Goal: Task Accomplishment & Management: Manage account settings

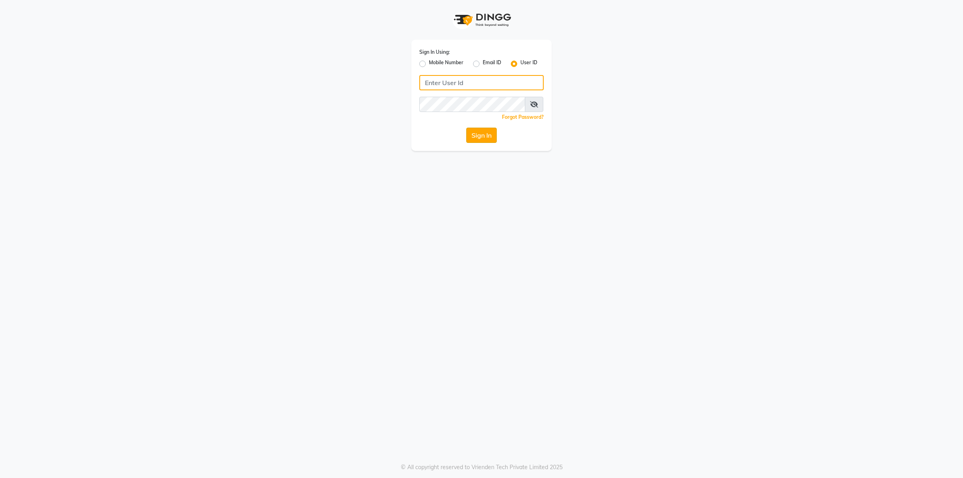
type input "Beauty"
click at [483, 134] on button "Sign In" at bounding box center [481, 135] width 30 height 15
click at [483, 134] on div "Sign In" at bounding box center [481, 135] width 124 height 15
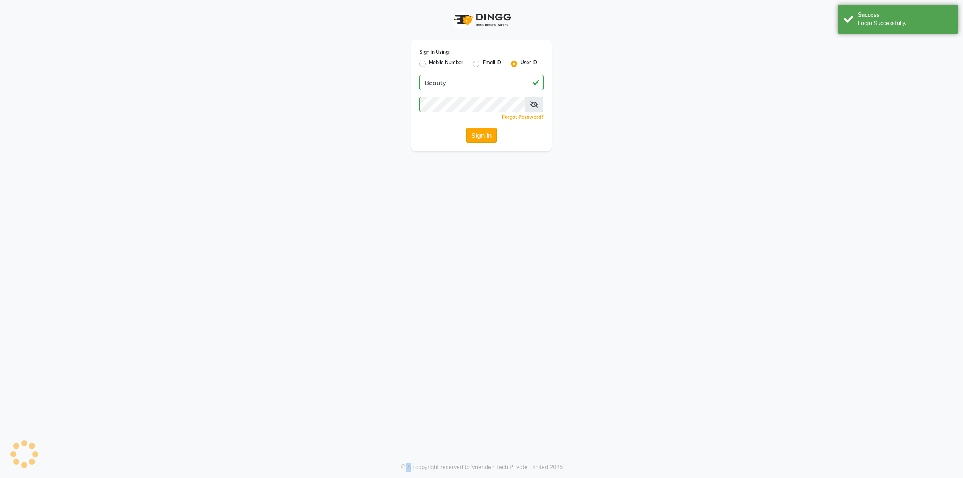
select select "100"
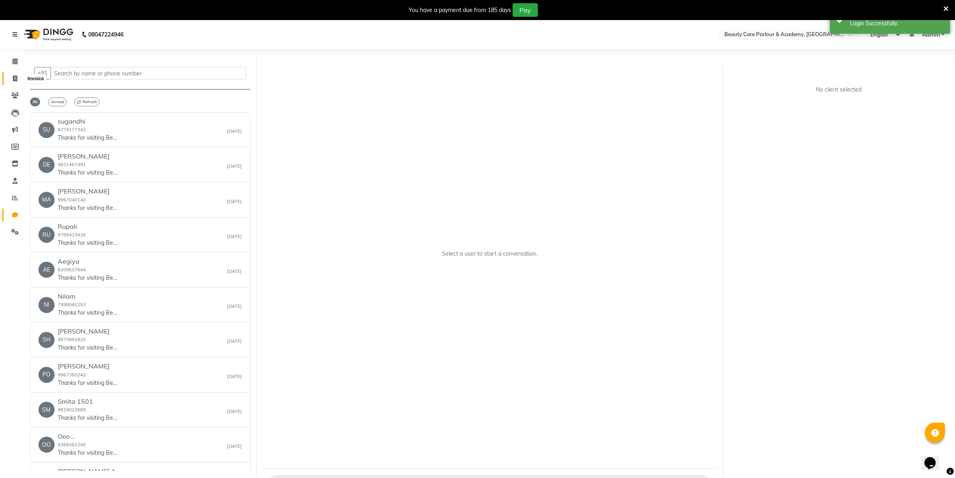
click at [13, 79] on icon at bounding box center [15, 78] width 4 height 6
select select "8049"
select select "service"
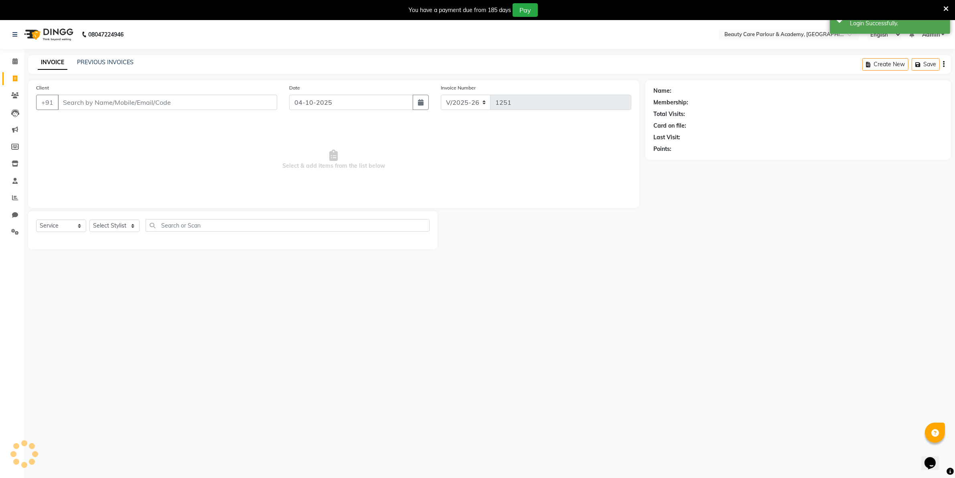
scroll to position [20, 0]
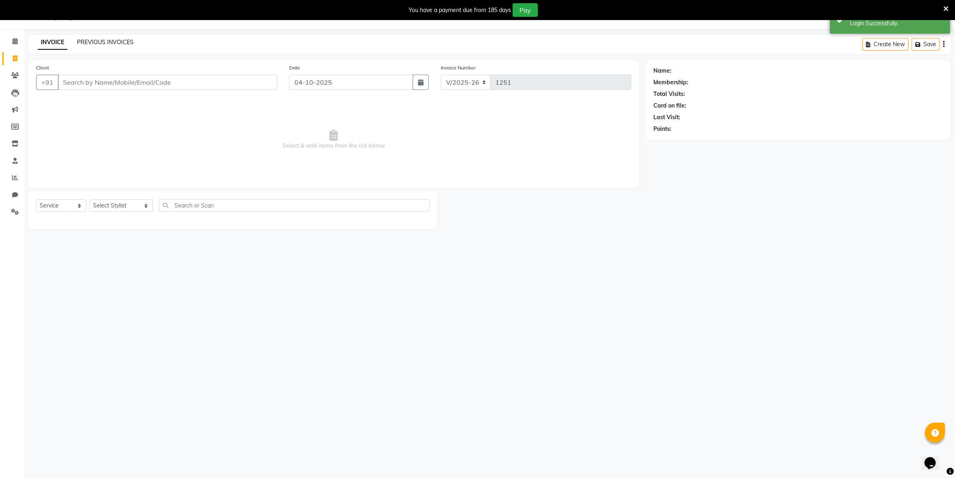
click at [94, 39] on link "PREVIOUS INVOICES" at bounding box center [105, 42] width 57 height 7
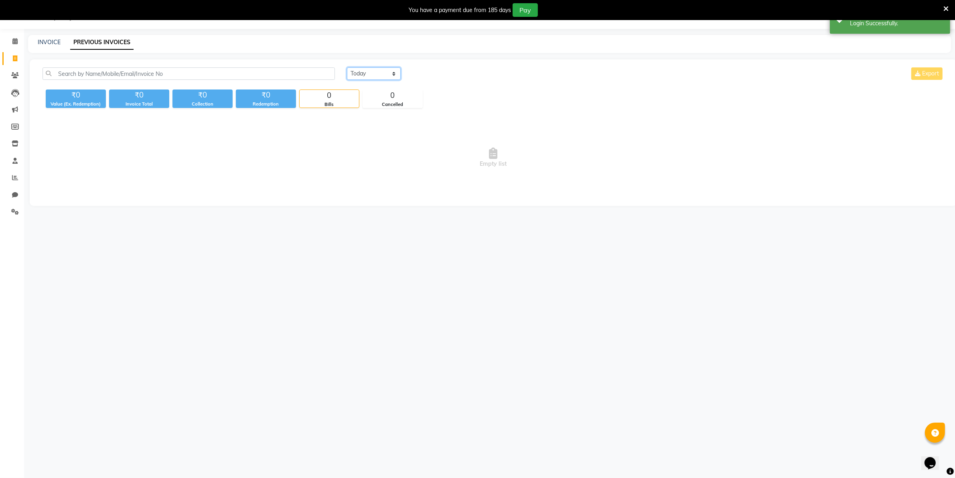
click at [368, 71] on select "[DATE] [DATE] Custom Range" at bounding box center [374, 73] width 54 height 12
select select "range"
click at [347, 67] on select "[DATE] [DATE] Custom Range" at bounding box center [374, 73] width 54 height 12
drag, startPoint x: 447, startPoint y: 71, endPoint x: 426, endPoint y: 95, distance: 31.3
drag, startPoint x: 426, startPoint y: 95, endPoint x: 425, endPoint y: 73, distance: 22.9
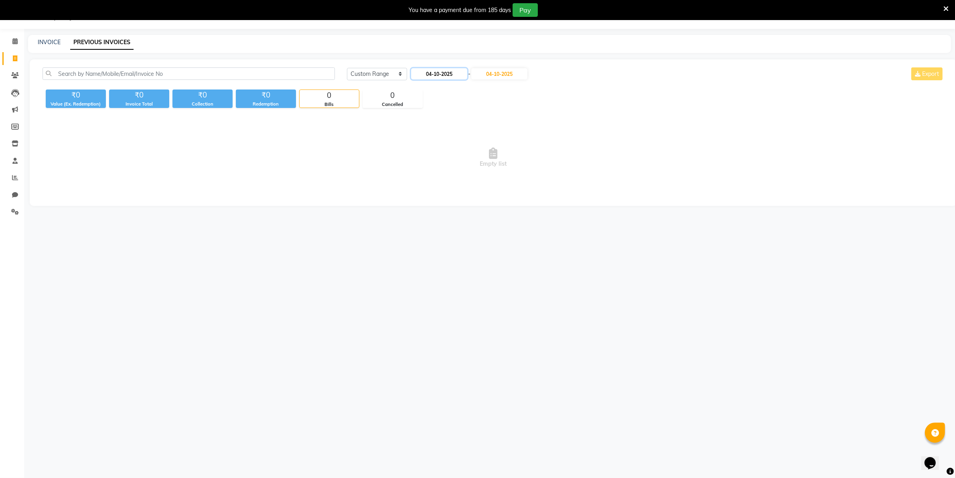
click at [425, 73] on input "04-10-2025" at bounding box center [439, 73] width 56 height 11
select select "10"
select select "2025"
click at [459, 114] on div "2" at bounding box center [458, 115] width 13 height 13
type input "02-10-2025"
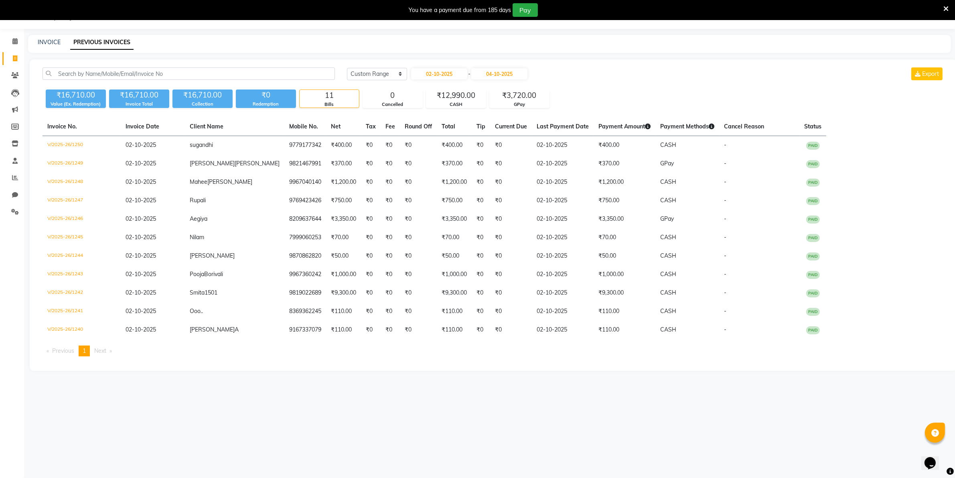
drag, startPoint x: 497, startPoint y: 71, endPoint x: 487, endPoint y: 106, distance: 36.1
drag, startPoint x: 487, startPoint y: 106, endPoint x: 490, endPoint y: 71, distance: 35.0
click at [490, 71] on input "04-10-2025" at bounding box center [499, 73] width 56 height 11
click at [522, 114] on div "2" at bounding box center [521, 115] width 13 height 13
type input "02-10-2025"
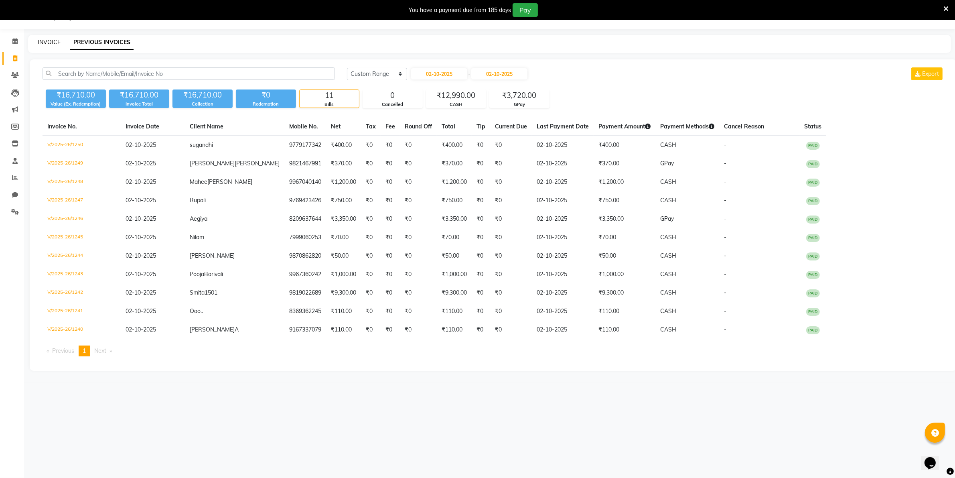
click at [49, 43] on link "INVOICE" at bounding box center [49, 42] width 23 height 7
select select "8049"
select select "service"
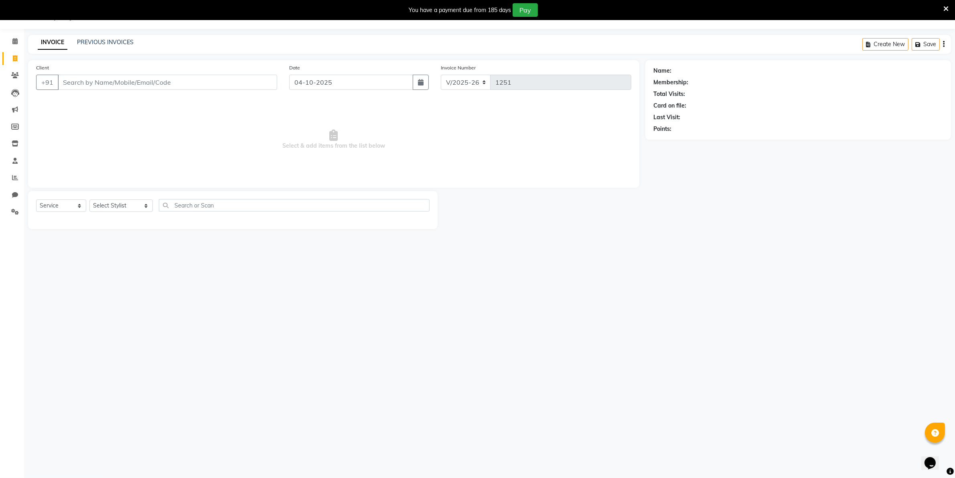
click at [63, 80] on input "Client" at bounding box center [167, 82] width 219 height 15
type input "8080531471"
click at [101, 102] on span "80805314" at bounding box center [108, 101] width 32 height 8
click at [422, 81] on icon "button" at bounding box center [421, 82] width 6 height 6
select select "10"
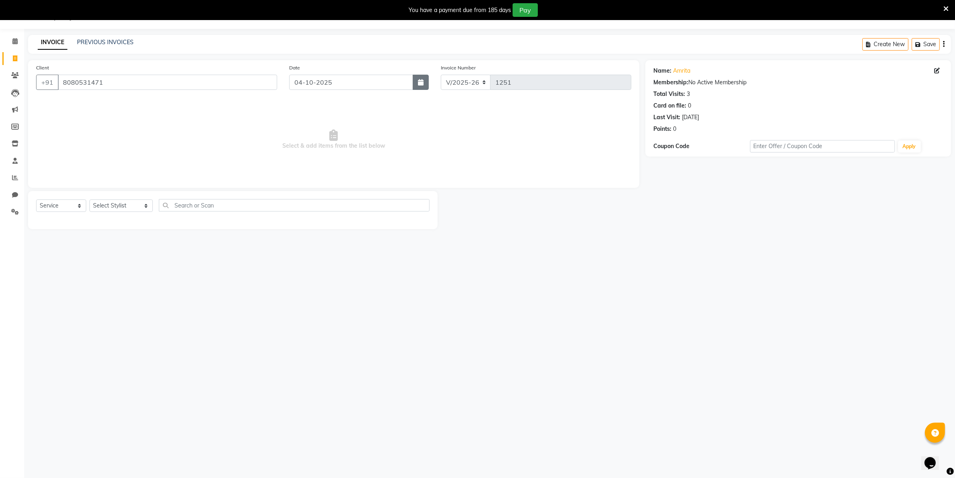
select select "2025"
click at [335, 127] on div "2" at bounding box center [336, 125] width 13 height 13
type input "02-10-2025"
click at [122, 205] on select "Select Stylist [PERSON_NAME] [PERSON_NAME] (Beautician) [PERSON_NAME] [PERSON_N…" at bounding box center [120, 205] width 63 height 12
select select "76923"
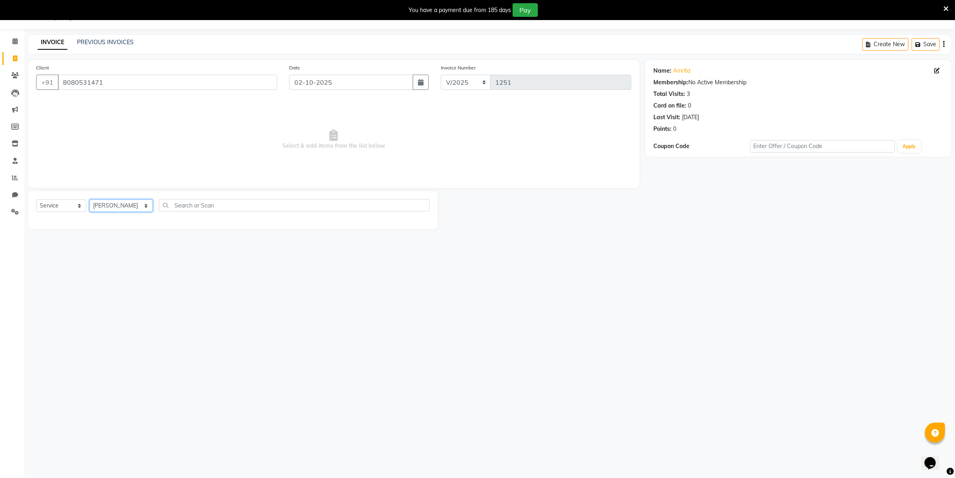
click at [89, 199] on select "Select Stylist [PERSON_NAME] [PERSON_NAME] (Beautician) [PERSON_NAME] [PERSON_N…" at bounding box center [120, 205] width 63 height 12
click at [418, 222] on label at bounding box center [421, 222] width 6 height 6
click at [418, 222] on input "checkbox" at bounding box center [420, 222] width 5 height 5
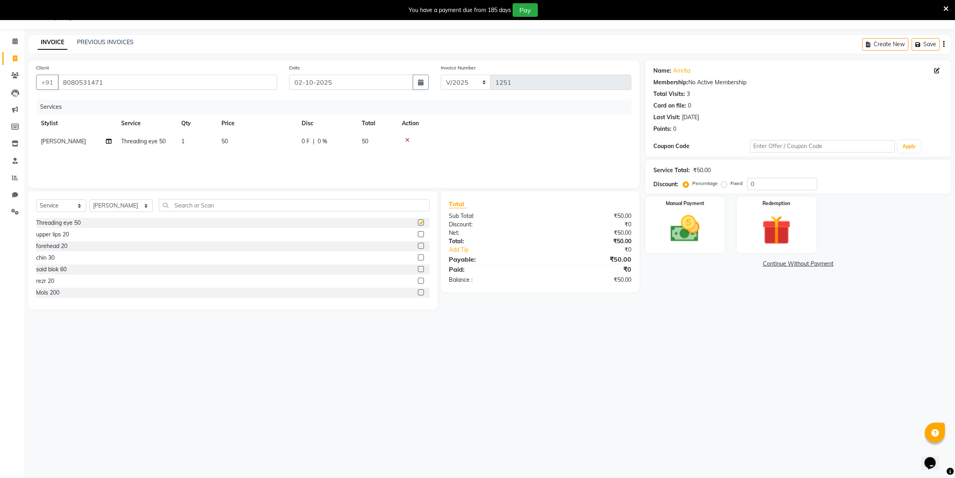
checkbox input "false"
click at [676, 216] on img at bounding box center [684, 228] width 49 height 35
click at [733, 263] on span "GPay" at bounding box center [732, 264] width 16 height 9
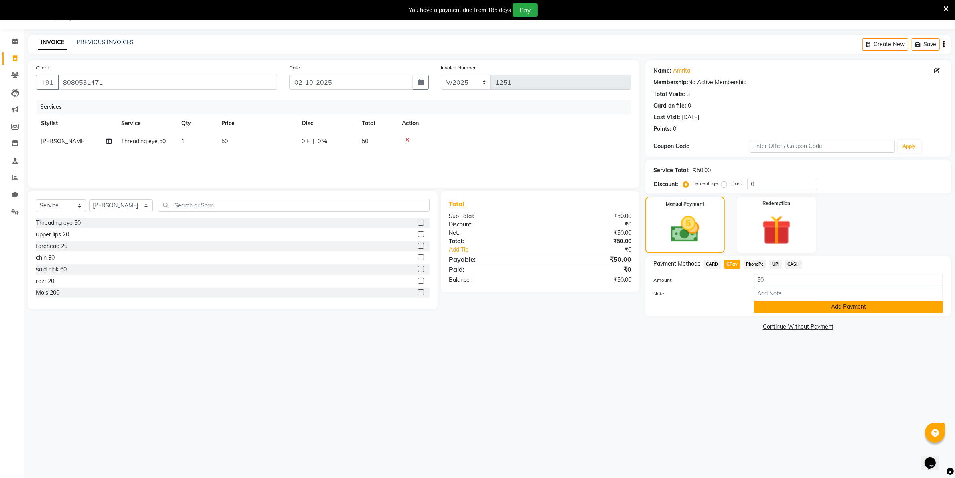
click at [815, 302] on button "Add Payment" at bounding box center [848, 306] width 189 height 12
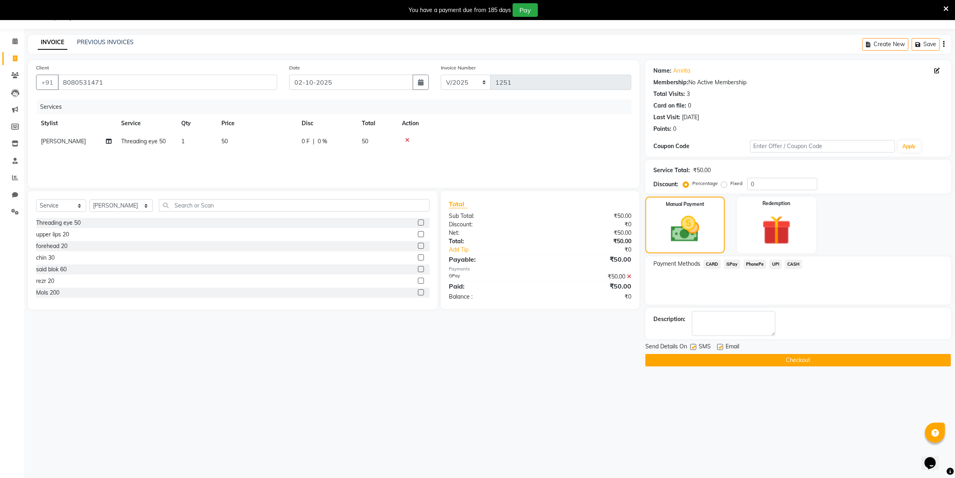
click at [780, 358] on button "Checkout" at bounding box center [799, 360] width 306 height 12
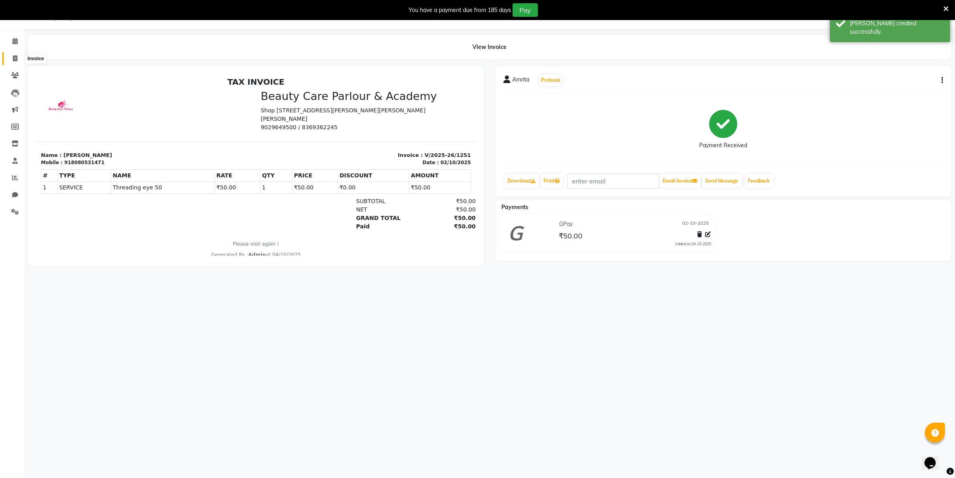
click at [13, 58] on icon at bounding box center [15, 58] width 4 height 6
select select "8049"
select select "service"
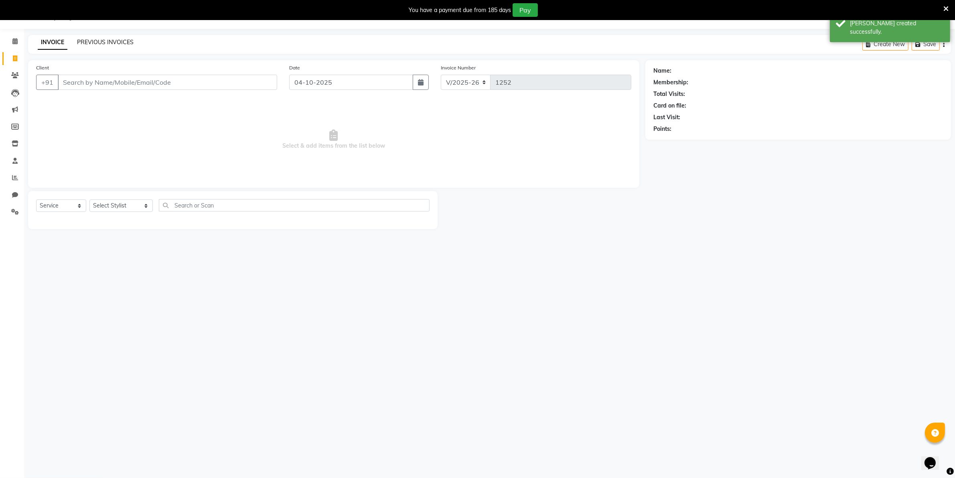
click at [91, 40] on link "PREVIOUS INVOICES" at bounding box center [105, 42] width 57 height 7
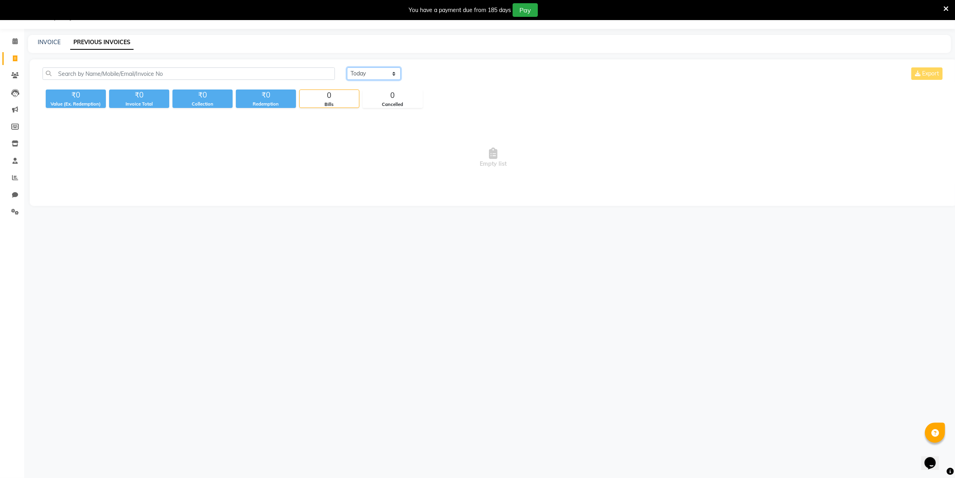
click at [360, 73] on select "[DATE] [DATE] Custom Range" at bounding box center [374, 73] width 54 height 12
select select "range"
click at [347, 67] on select "[DATE] [DATE] Custom Range" at bounding box center [374, 73] width 54 height 12
click at [382, 75] on select "[DATE] [DATE] Custom Range" at bounding box center [377, 74] width 60 height 12
click at [347, 68] on select "[DATE] [DATE] Custom Range" at bounding box center [377, 74] width 60 height 12
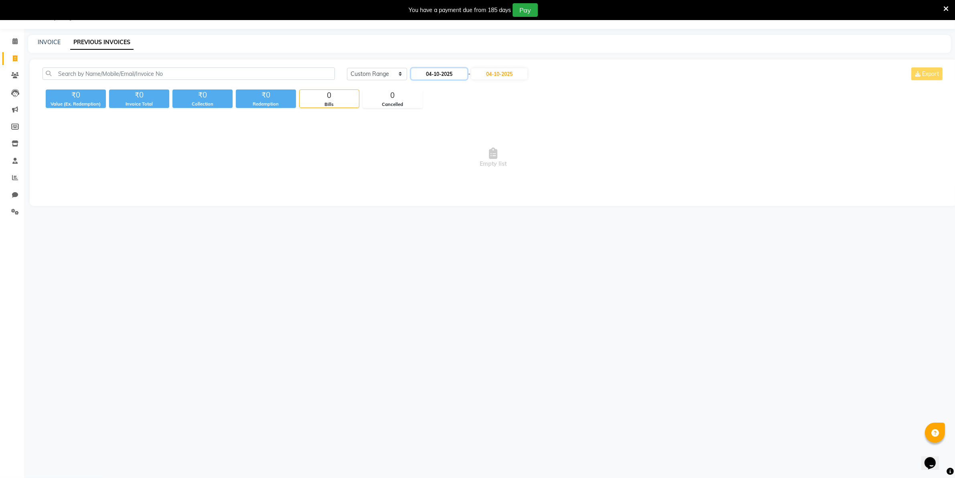
click at [436, 72] on input "04-10-2025" at bounding box center [439, 73] width 56 height 11
select select "10"
select select "2025"
click at [458, 111] on div "2" at bounding box center [458, 115] width 13 height 13
type input "02-10-2025"
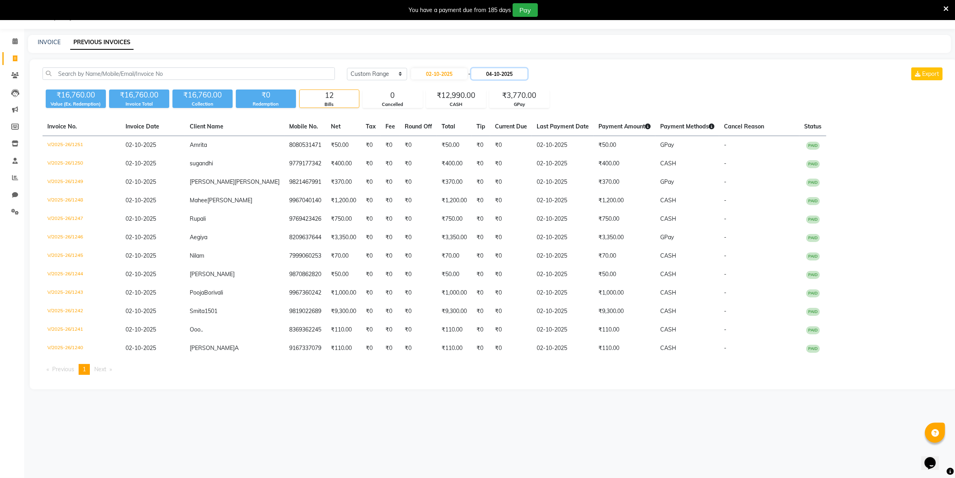
click at [485, 75] on input "04-10-2025" at bounding box center [499, 73] width 56 height 11
click at [520, 112] on div "2" at bounding box center [521, 115] width 13 height 13
type input "02-10-2025"
click at [50, 41] on link "INVOICE" at bounding box center [49, 42] width 23 height 7
select select "8049"
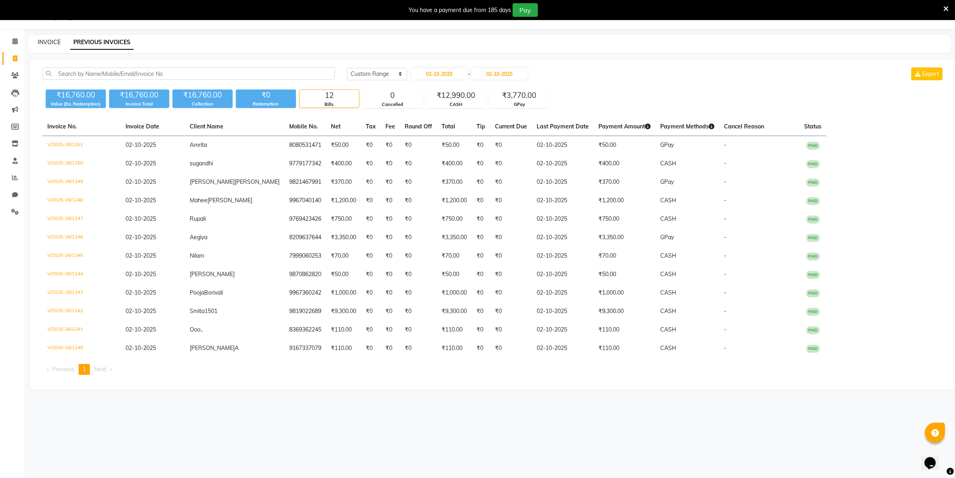
select select "service"
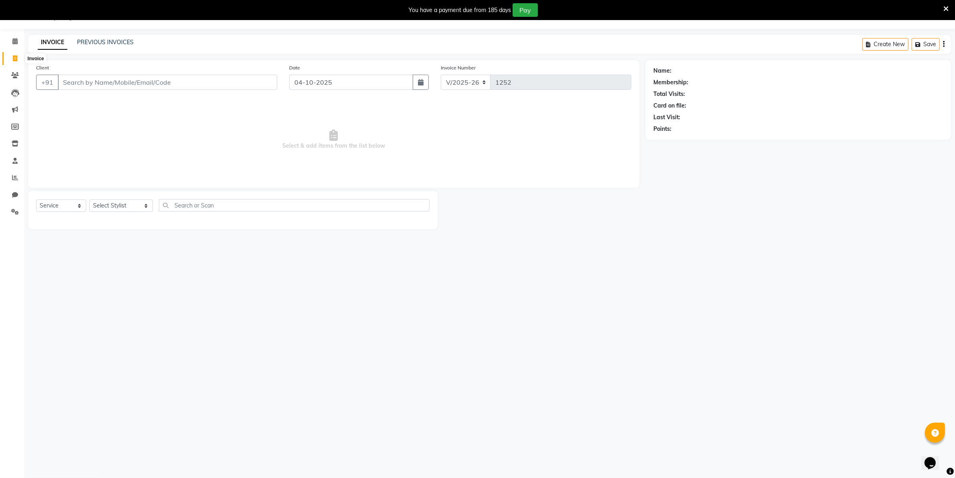
click at [14, 58] on icon at bounding box center [15, 58] width 4 height 6
select select "8049"
select select "service"
click at [98, 42] on link "PREVIOUS INVOICES" at bounding box center [105, 42] width 57 height 7
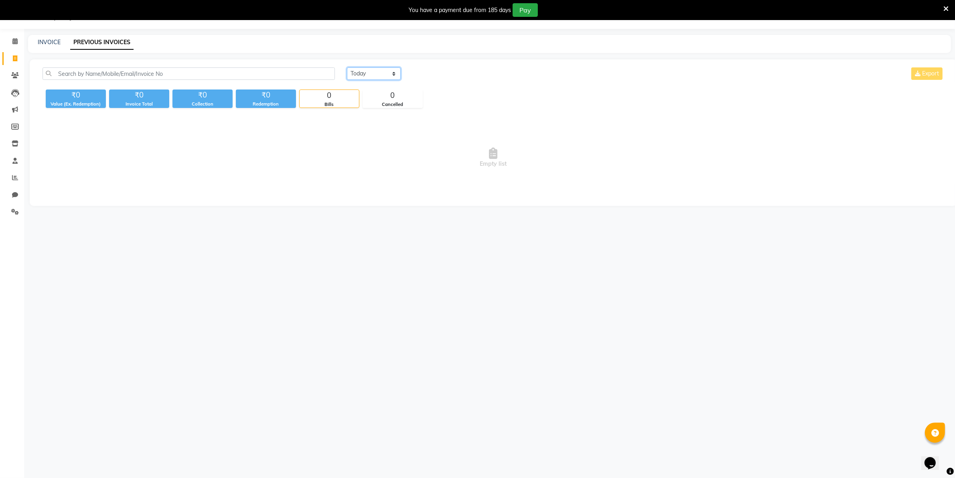
click at [371, 73] on select "[DATE] [DATE] Custom Range" at bounding box center [374, 73] width 54 height 12
select select "yesterday"
click at [347, 67] on select "[DATE] [DATE] Custom Range" at bounding box center [374, 73] width 54 height 12
click at [45, 41] on link "INVOICE" at bounding box center [49, 42] width 23 height 7
select select "8049"
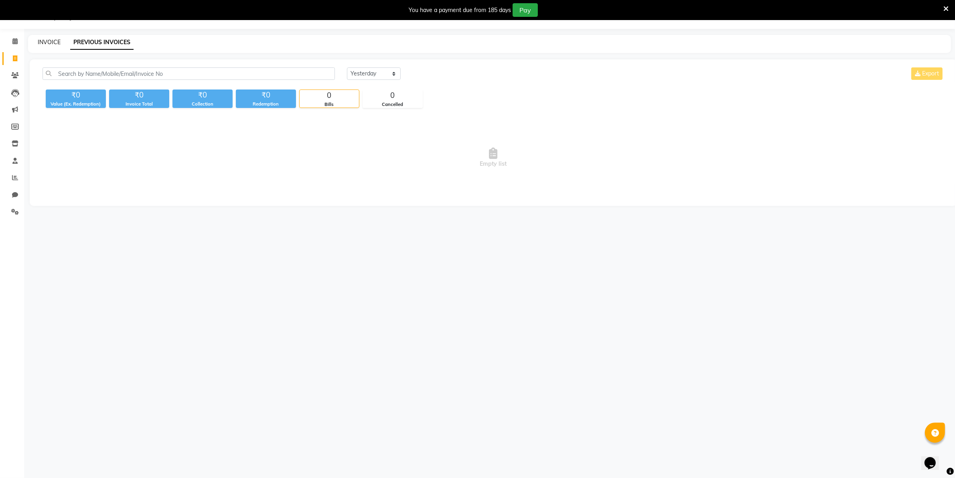
select select "service"
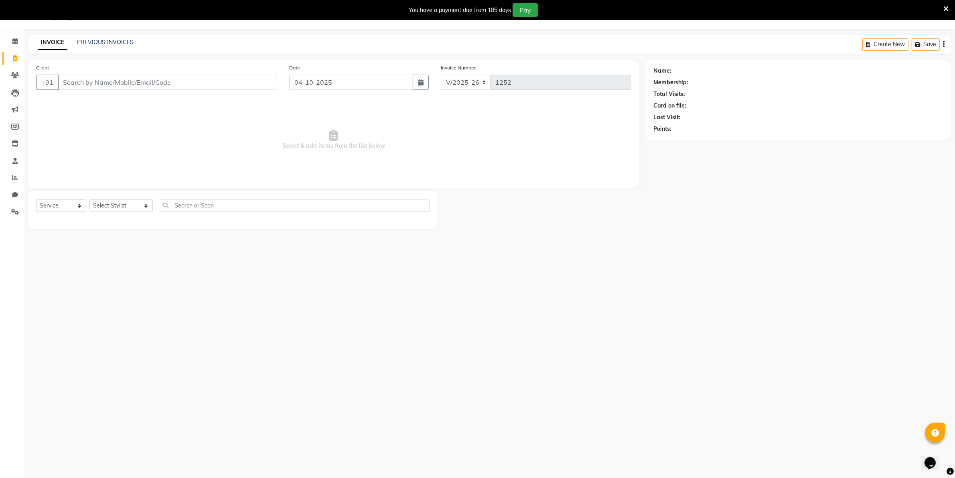
click at [67, 79] on input "Client" at bounding box center [167, 82] width 219 height 15
type input "s"
type input "9867201660"
click at [250, 82] on span "Add Client" at bounding box center [257, 82] width 32 height 8
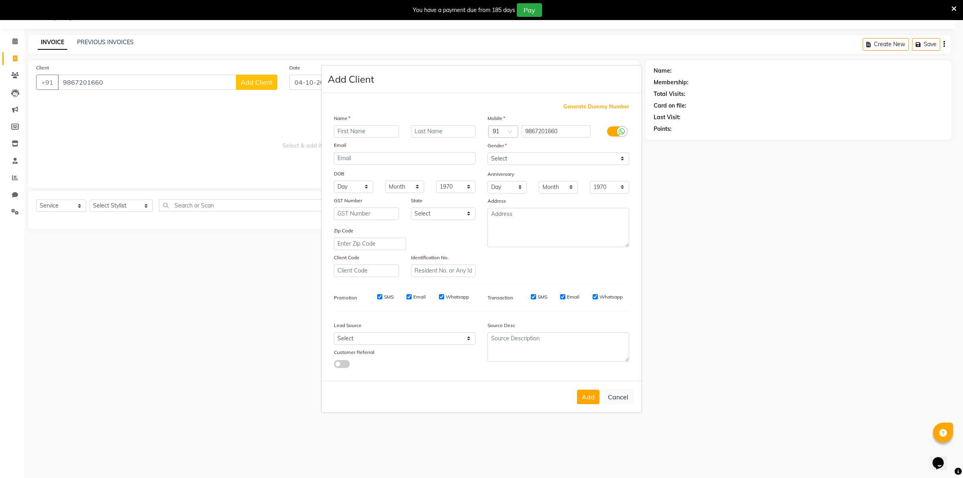
click at [341, 130] on input "text" at bounding box center [366, 131] width 65 height 12
type input "Shila"
click at [622, 160] on select "Select [DEMOGRAPHIC_DATA] [DEMOGRAPHIC_DATA] Other Prefer Not To Say" at bounding box center [558, 158] width 142 height 12
select select "[DEMOGRAPHIC_DATA]"
click at [487, 153] on select "Select [DEMOGRAPHIC_DATA] [DEMOGRAPHIC_DATA] Other Prefer Not To Say" at bounding box center [558, 158] width 142 height 12
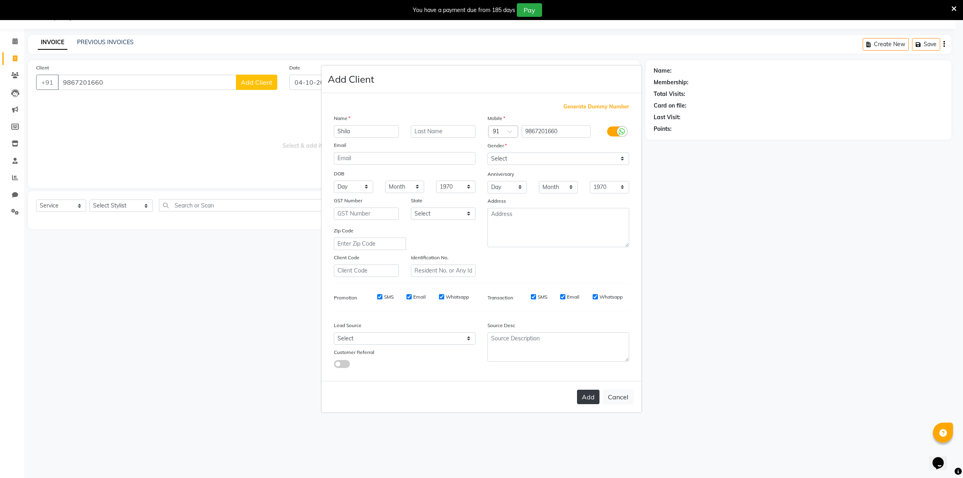
click at [588, 393] on button "Add" at bounding box center [588, 397] width 22 height 14
select select
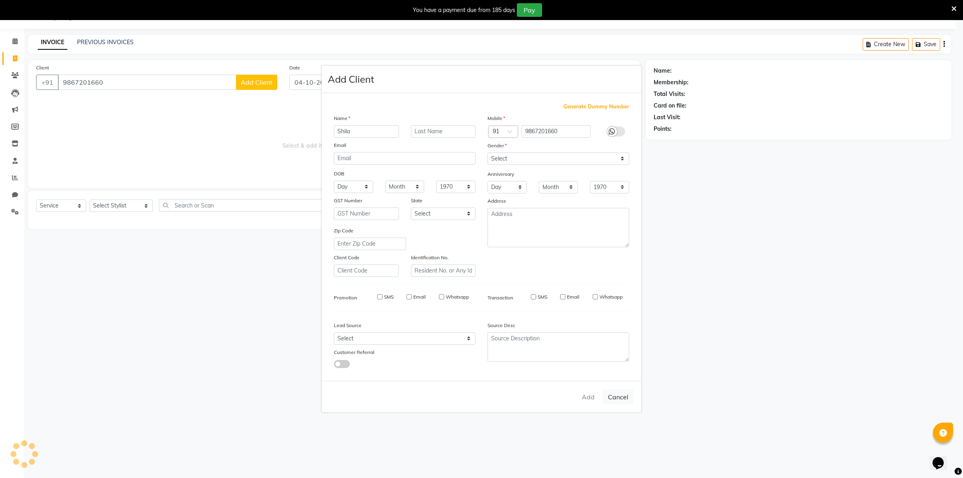
select select
checkbox input "false"
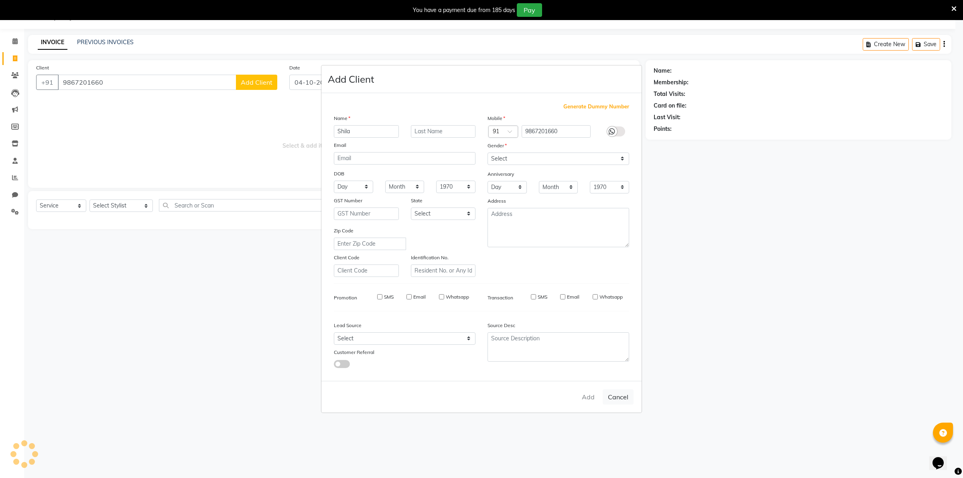
checkbox input "false"
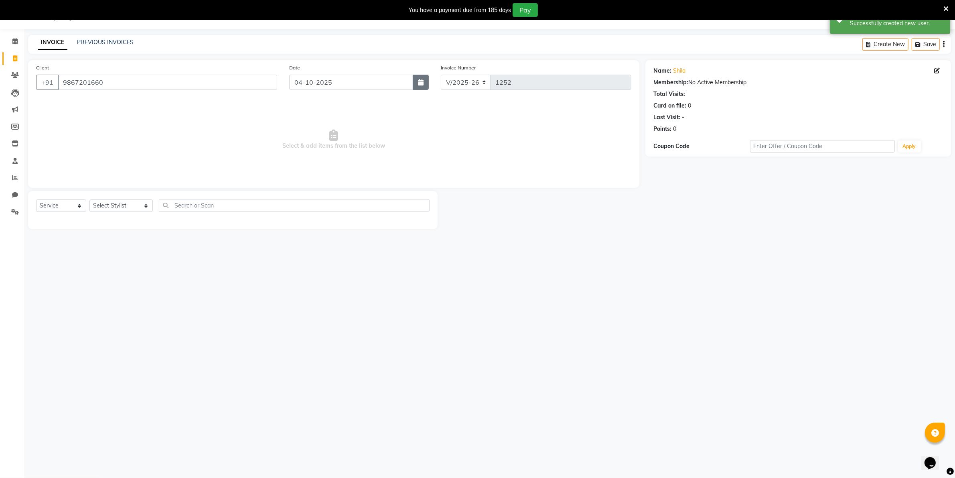
click at [420, 83] on icon "button" at bounding box center [421, 82] width 6 height 6
select select "10"
select select "2025"
click at [349, 123] on div "3" at bounding box center [349, 125] width 13 height 13
type input "03-10-2025"
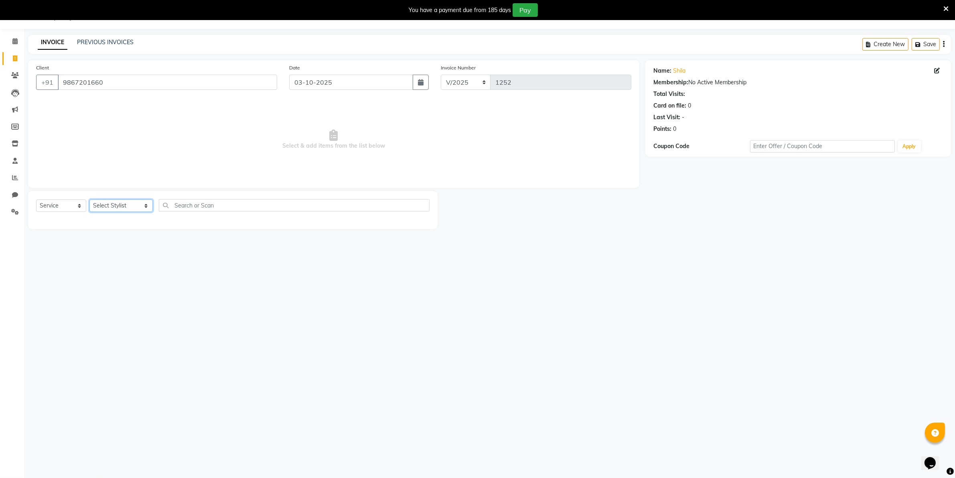
click at [103, 205] on select "Select Stylist [PERSON_NAME] [PERSON_NAME] (Beautician) [PERSON_NAME] [PERSON_N…" at bounding box center [120, 205] width 63 height 12
select select "72763"
click at [89, 199] on select "Select Stylist [PERSON_NAME] [PERSON_NAME] (Beautician) [PERSON_NAME] [PERSON_N…" at bounding box center [120, 205] width 63 height 12
click at [418, 224] on label at bounding box center [421, 222] width 6 height 6
click at [418, 224] on input "checkbox" at bounding box center [420, 222] width 5 height 5
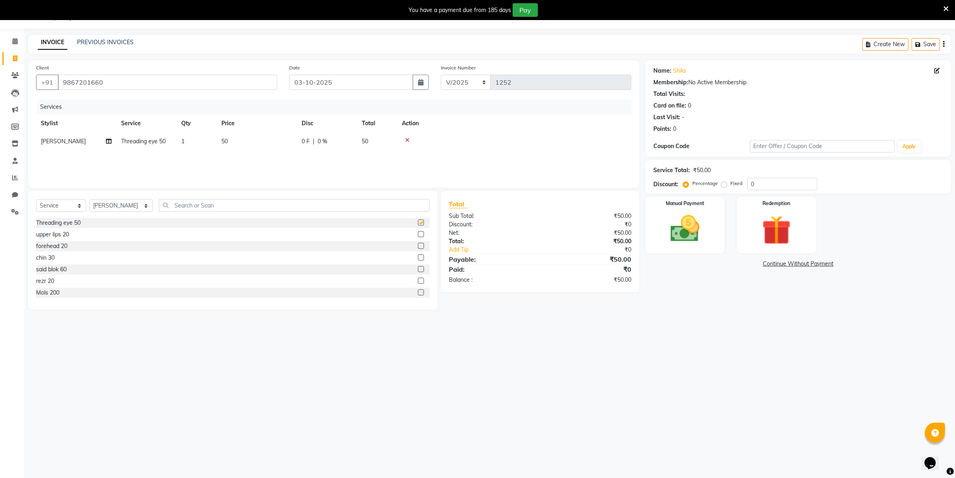
checkbox input "false"
click at [418, 259] on label at bounding box center [421, 257] width 6 height 6
click at [418, 259] on input "checkbox" at bounding box center [420, 257] width 5 height 5
checkbox input "false"
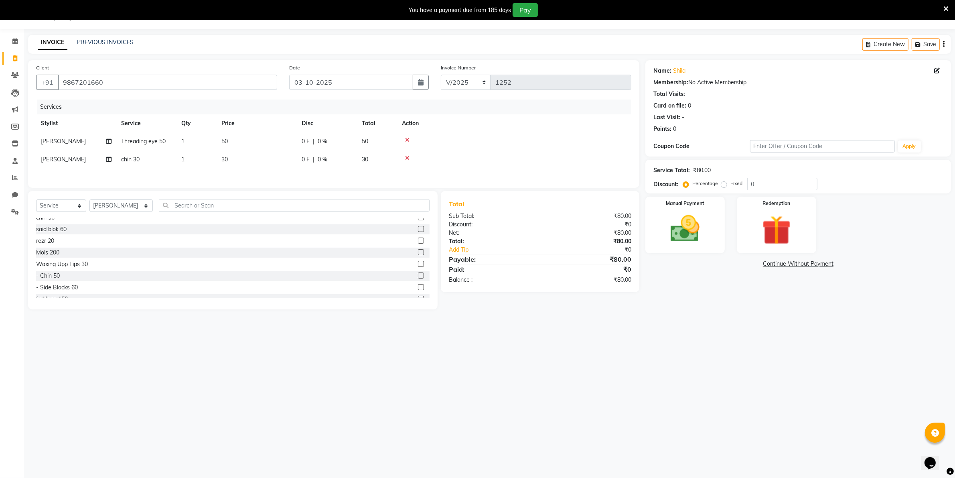
click at [418, 267] on label at bounding box center [421, 264] width 6 height 6
click at [418, 267] on input "checkbox" at bounding box center [420, 264] width 5 height 5
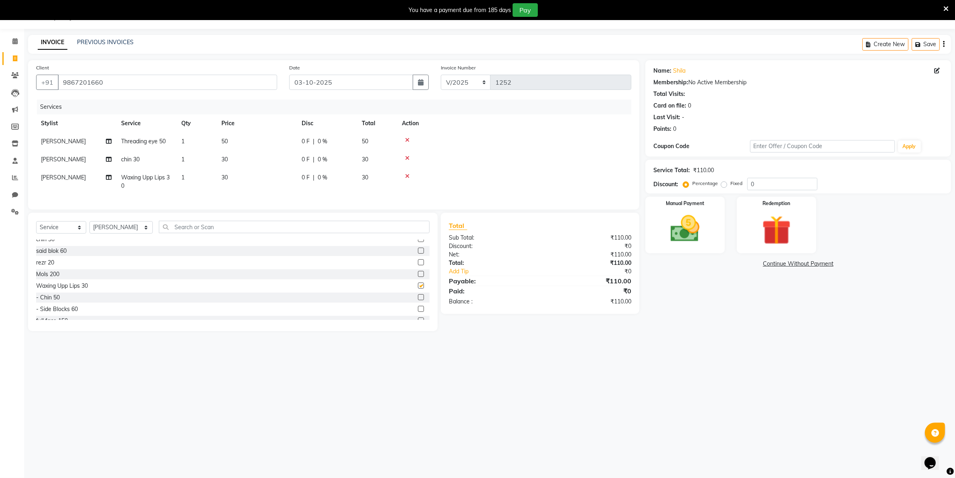
checkbox input "false"
click at [418, 300] on label at bounding box center [421, 297] width 6 height 6
click at [418, 300] on input "checkbox" at bounding box center [420, 297] width 5 height 5
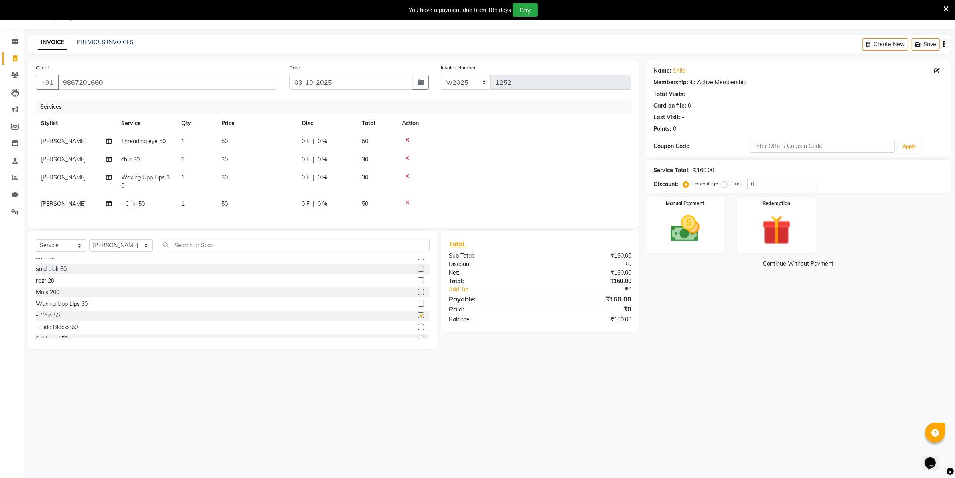
checkbox input "false"
click at [248, 181] on td "30" at bounding box center [257, 182] width 80 height 26
select select "72763"
click at [270, 179] on input "30" at bounding box center [294, 179] width 71 height 12
type input "3"
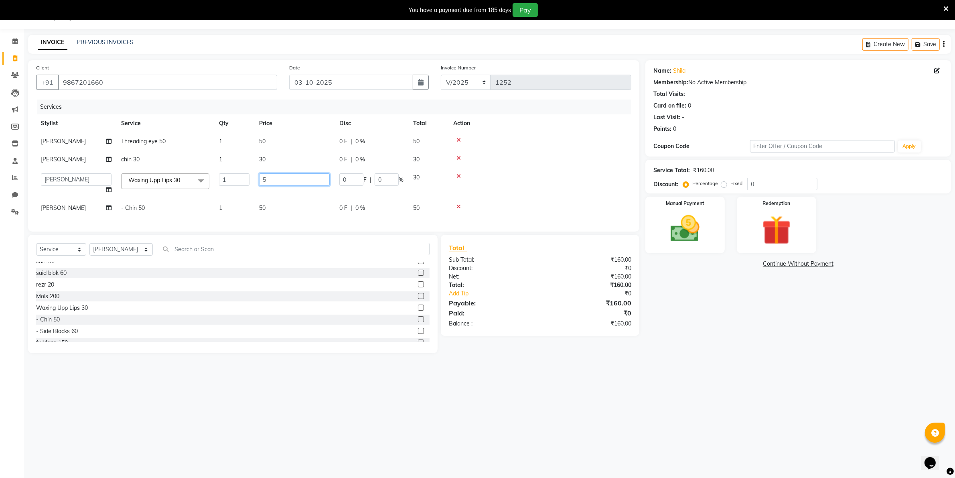
type input "50"
click at [459, 207] on td at bounding box center [514, 204] width 234 height 18
click at [238, 175] on td "50" at bounding box center [257, 182] width 80 height 26
select select "72763"
click at [277, 176] on input "50" at bounding box center [294, 179] width 71 height 12
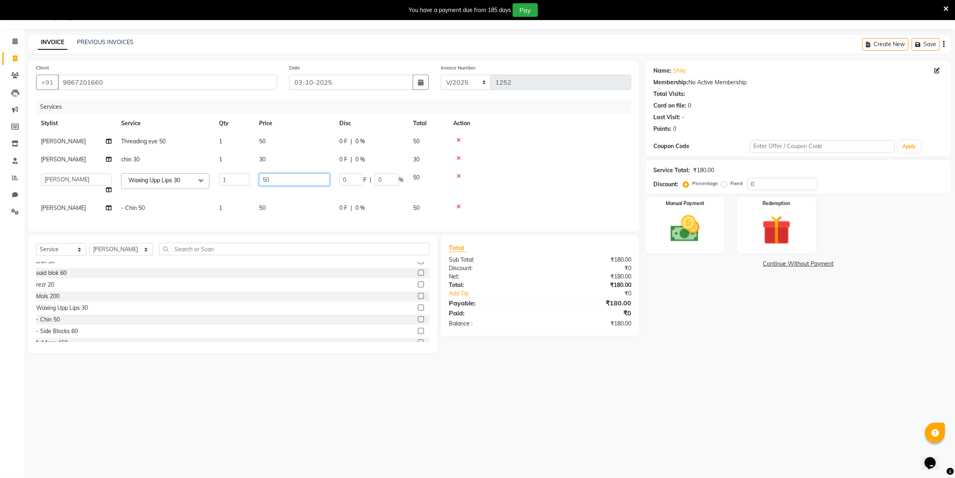
type input "5"
type input "40"
click at [482, 190] on td at bounding box center [540, 184] width 183 height 30
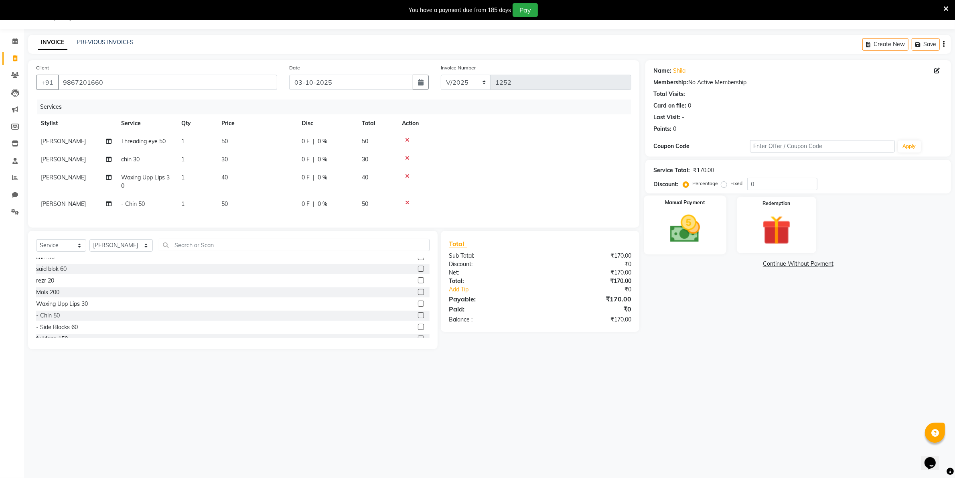
click at [678, 215] on img at bounding box center [684, 228] width 49 height 35
click at [796, 265] on span "CASH" at bounding box center [793, 264] width 17 height 9
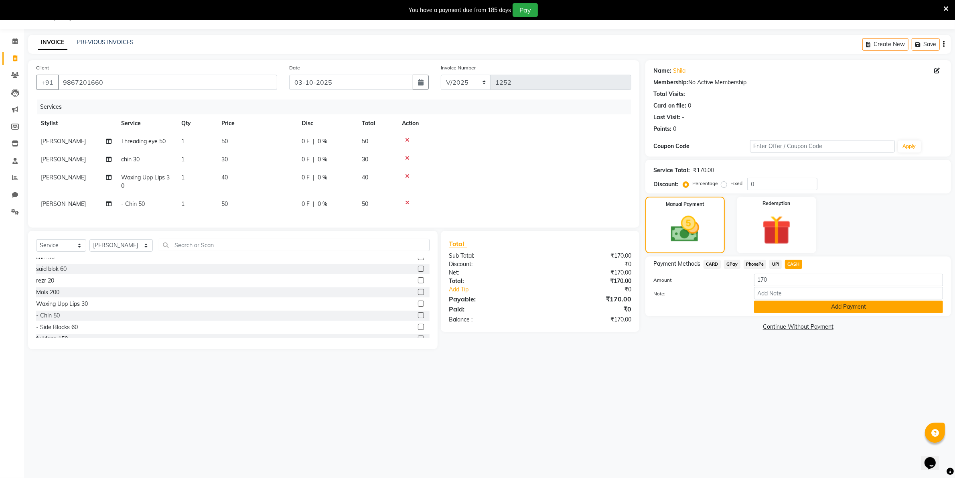
click at [803, 304] on button "Add Payment" at bounding box center [848, 306] width 189 height 12
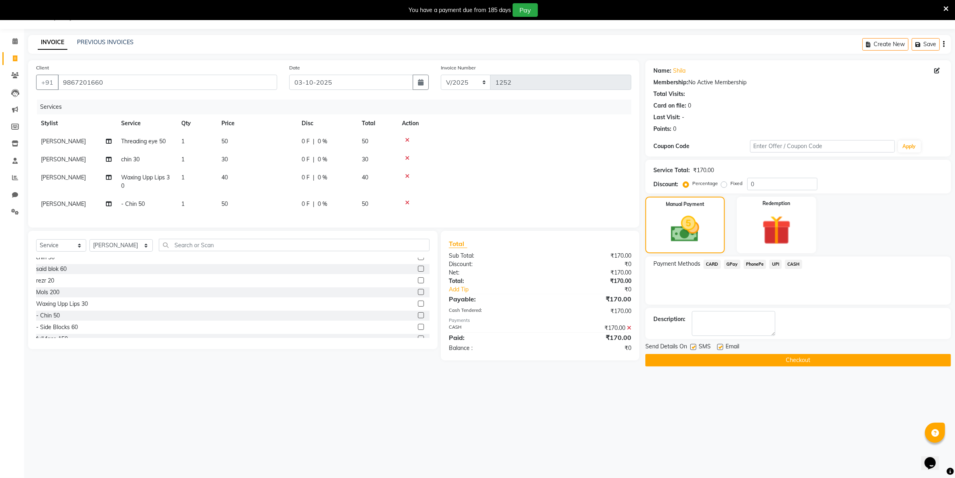
click at [782, 361] on button "Checkout" at bounding box center [799, 360] width 306 height 12
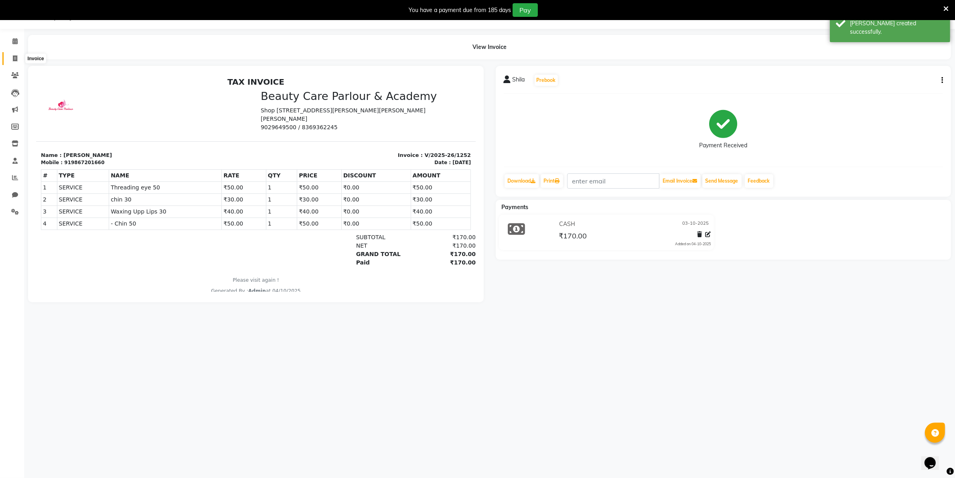
click at [13, 57] on icon at bounding box center [15, 58] width 4 height 6
select select "8049"
select select "service"
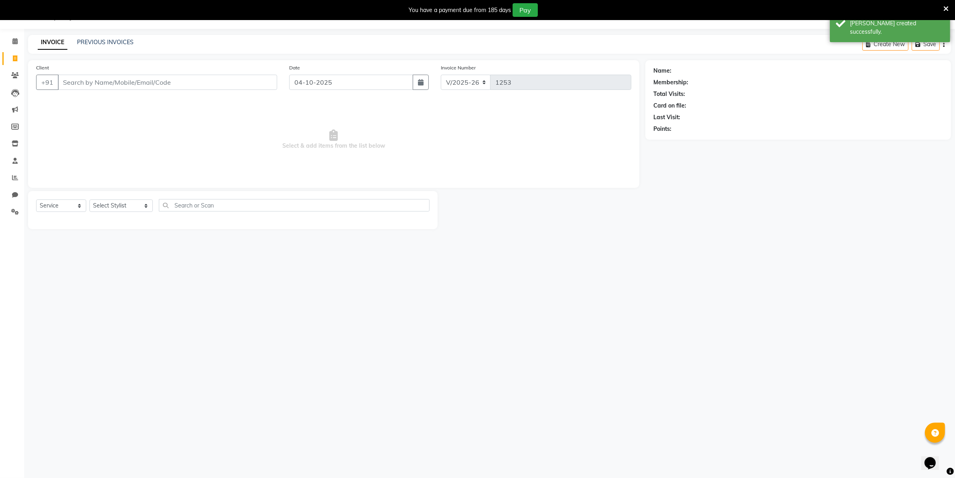
click at [63, 76] on input "Client" at bounding box center [167, 82] width 219 height 15
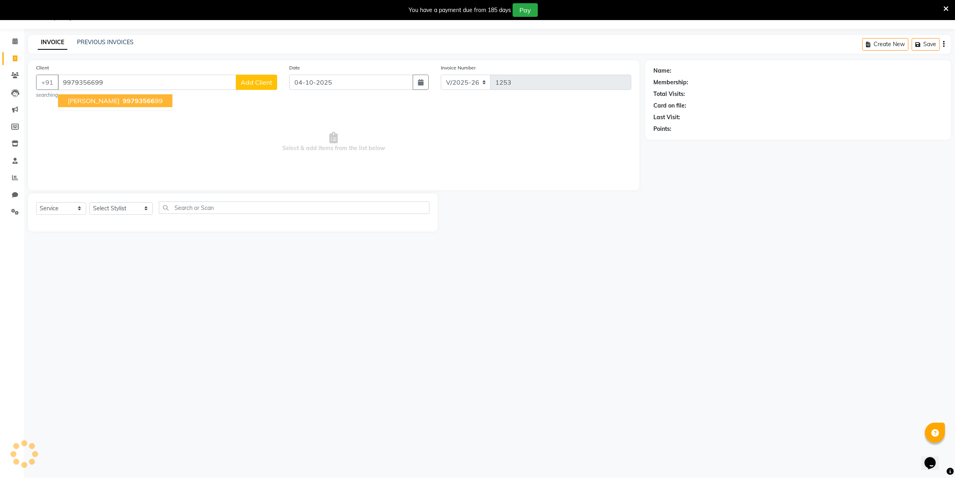
type input "9979356699"
click at [97, 99] on span "[PERSON_NAME]" at bounding box center [94, 101] width 52 height 8
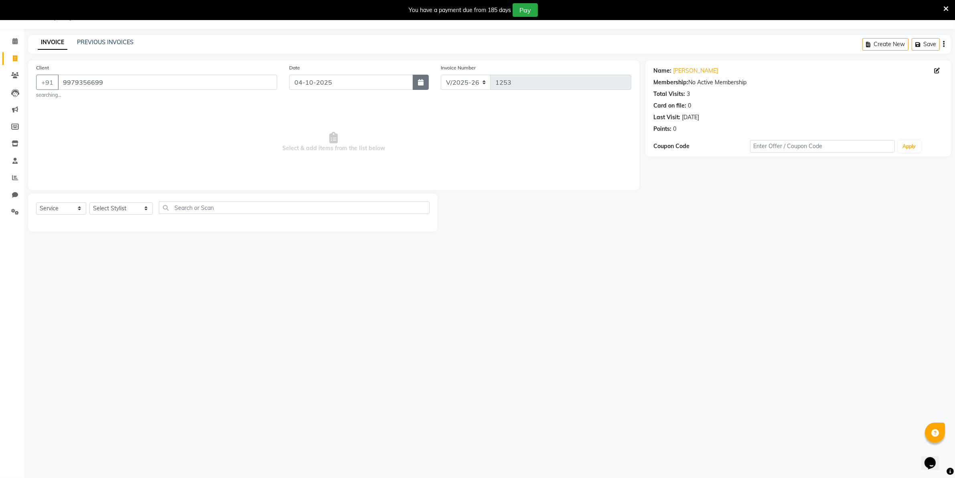
click at [417, 84] on button "button" at bounding box center [421, 82] width 16 height 15
select select "10"
select select "2025"
click at [347, 125] on div "3" at bounding box center [349, 125] width 13 height 13
type input "03-10-2025"
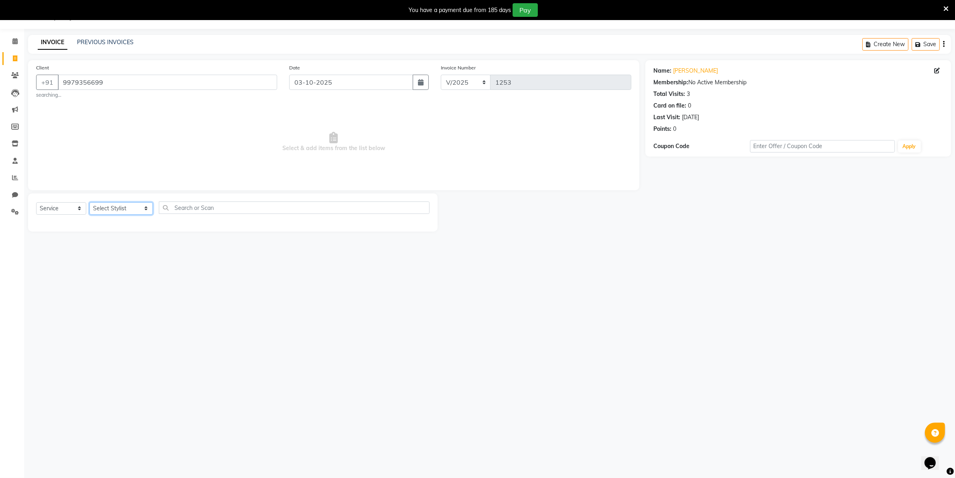
click at [125, 207] on select "Select Stylist [PERSON_NAME] [PERSON_NAME] (Beautician) [PERSON_NAME] [PERSON_N…" at bounding box center [120, 208] width 63 height 12
select select "72763"
click at [89, 202] on select "Select Stylist [PERSON_NAME] [PERSON_NAME] (Beautician) [PERSON_NAME] [PERSON_N…" at bounding box center [120, 208] width 63 height 12
click at [418, 226] on label at bounding box center [421, 225] width 6 height 6
click at [418, 226] on input "checkbox" at bounding box center [420, 225] width 5 height 5
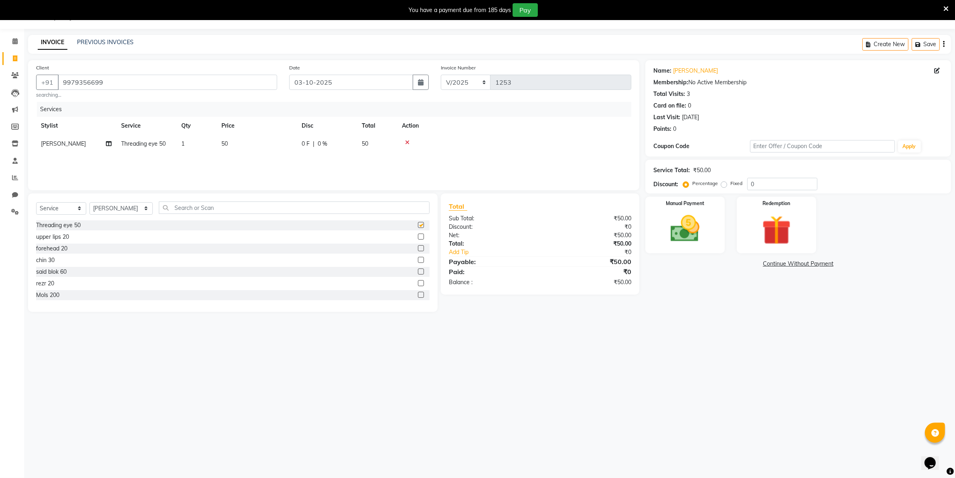
checkbox input "false"
click at [700, 219] on img at bounding box center [684, 228] width 49 height 35
click at [733, 262] on span "GPay" at bounding box center [732, 264] width 16 height 9
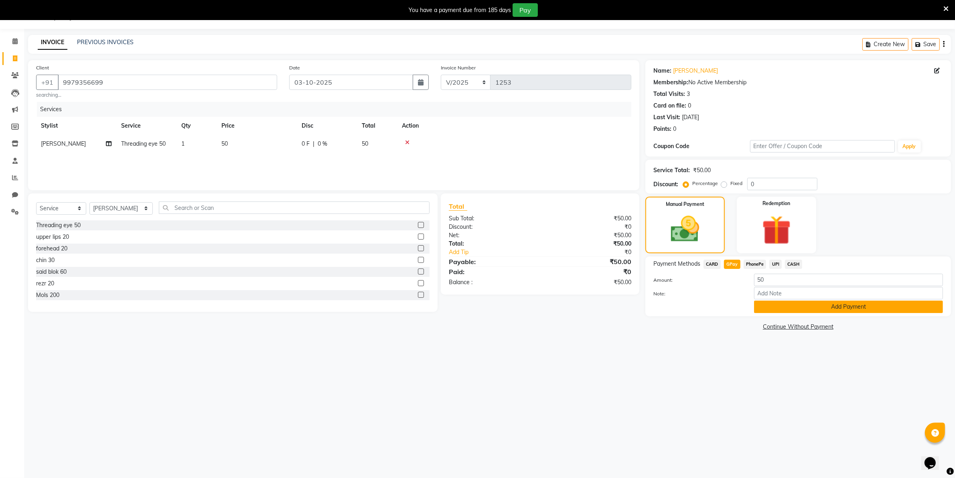
click at [820, 306] on button "Add Payment" at bounding box center [848, 306] width 189 height 12
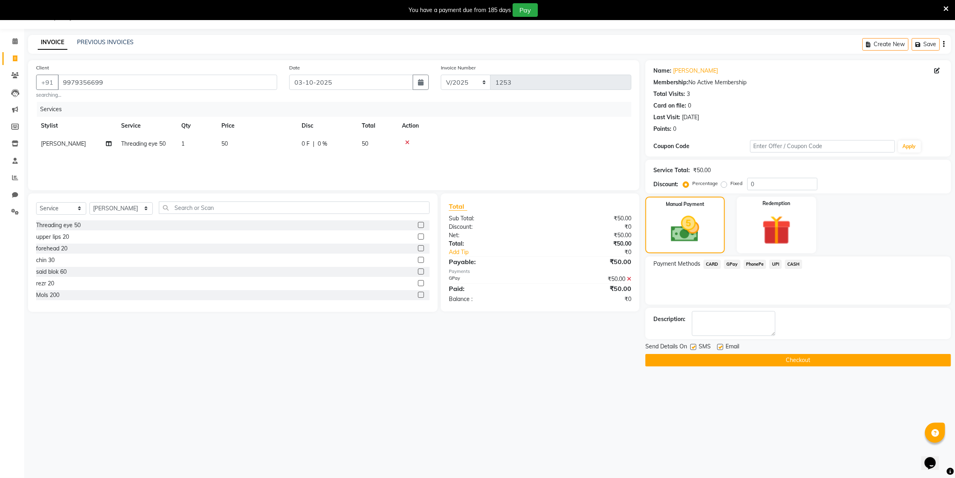
click at [797, 362] on button "Checkout" at bounding box center [799, 360] width 306 height 12
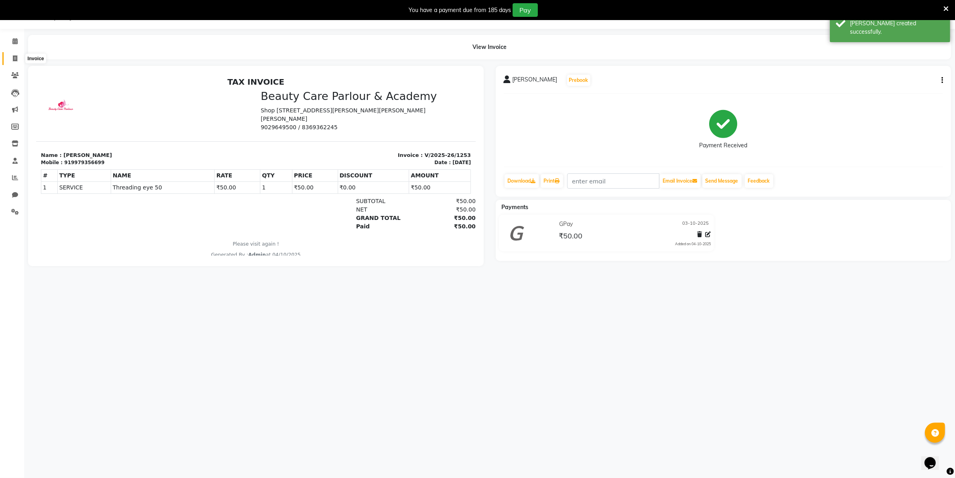
click at [15, 59] on icon at bounding box center [15, 58] width 4 height 6
select select "8049"
select select "service"
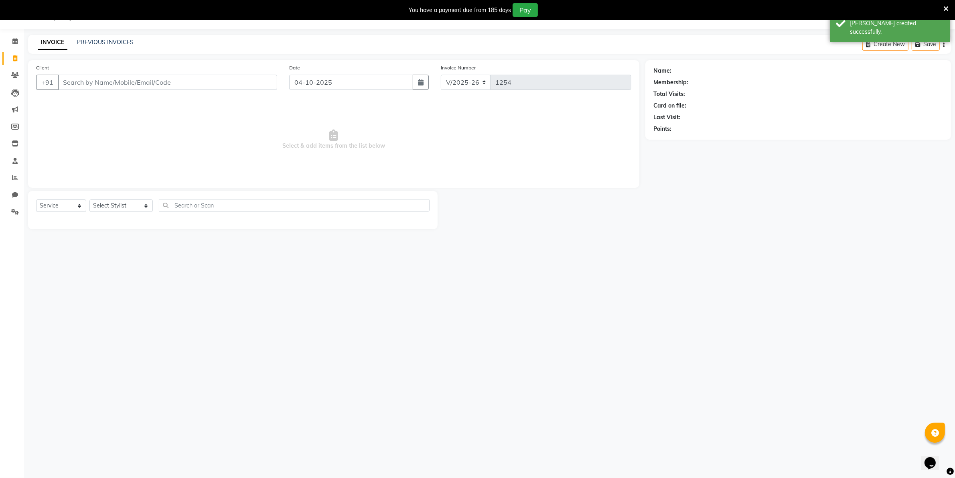
click at [68, 80] on input "Client" at bounding box center [167, 82] width 219 height 15
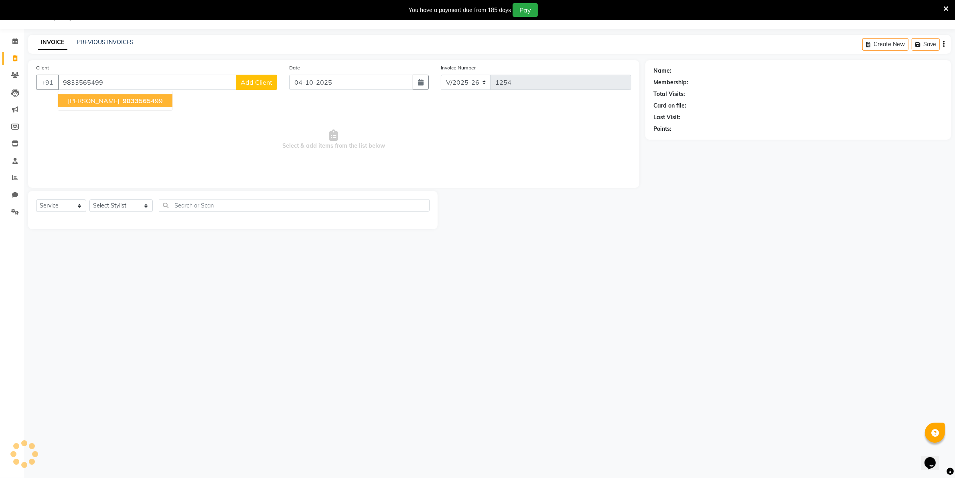
type input "9833565499"
click at [91, 99] on span "[PERSON_NAME]" at bounding box center [94, 101] width 52 height 8
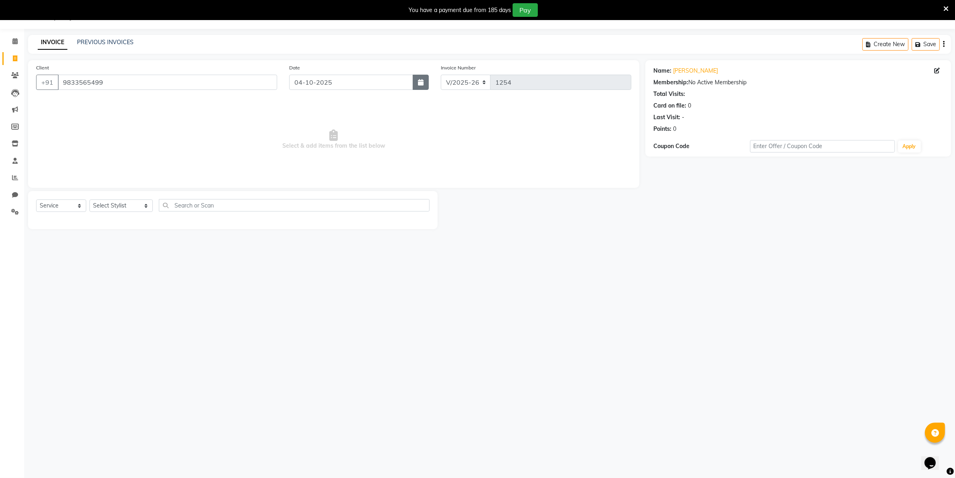
click at [420, 82] on icon "button" at bounding box center [421, 82] width 6 height 6
select select "10"
select select "2025"
click at [348, 125] on div "3" at bounding box center [349, 125] width 13 height 13
type input "03-10-2025"
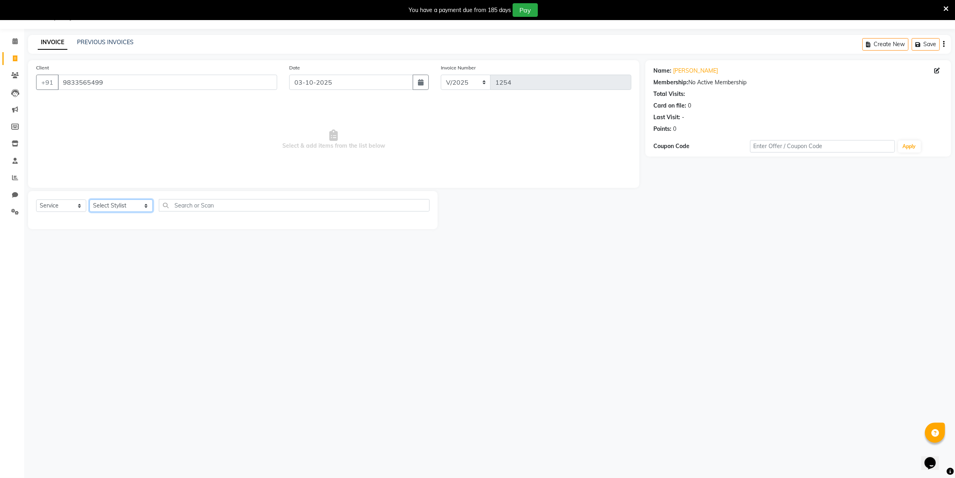
click at [113, 204] on select "Select Stylist [PERSON_NAME] [PERSON_NAME] (Beautician) [PERSON_NAME] [PERSON_N…" at bounding box center [120, 205] width 63 height 12
select select "89330"
click at [89, 199] on select "Select Stylist [PERSON_NAME] [PERSON_NAME] (Beautician) [PERSON_NAME] [PERSON_N…" at bounding box center [120, 205] width 63 height 12
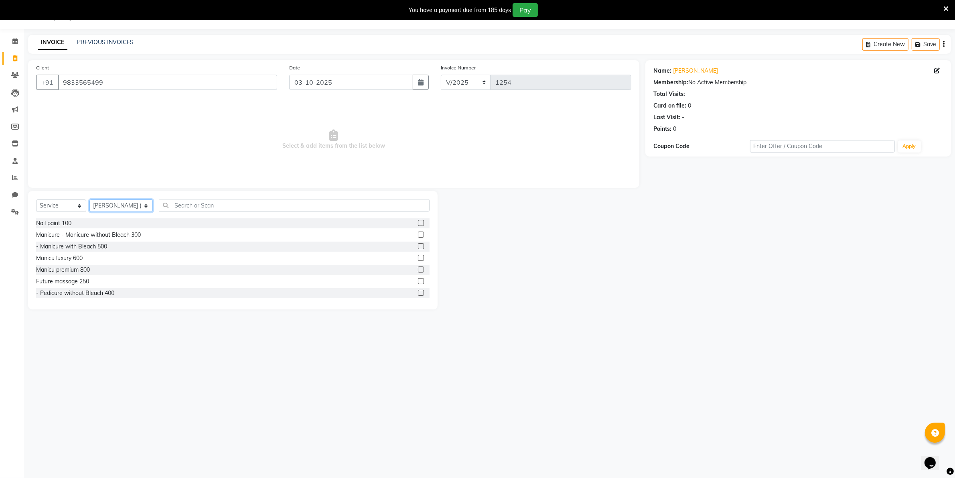
scroll to position [381, 0]
click at [418, 283] on label at bounding box center [421, 283] width 6 height 6
click at [418, 283] on input "checkbox" at bounding box center [420, 283] width 5 height 5
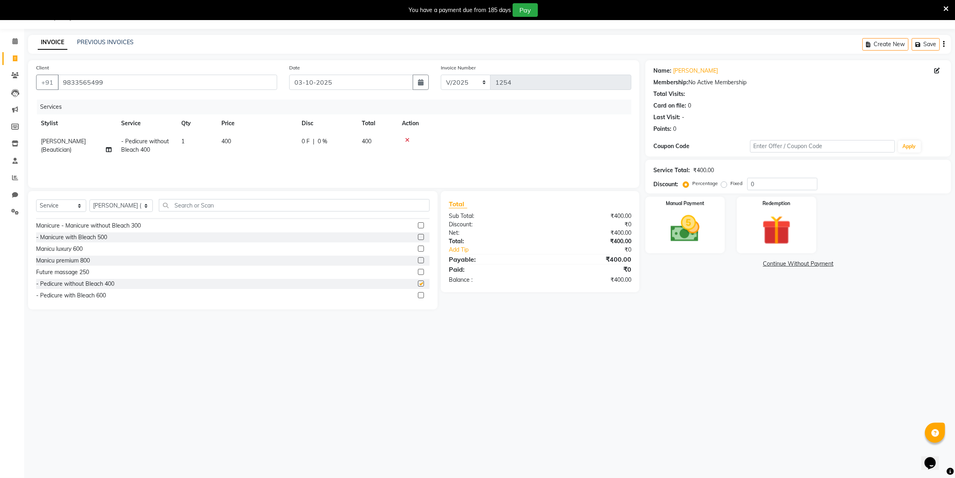
checkbox input "false"
click at [246, 142] on td "400" at bounding box center [257, 145] width 80 height 26
select select "89330"
click at [271, 143] on input "400" at bounding box center [294, 143] width 71 height 12
type input "420"
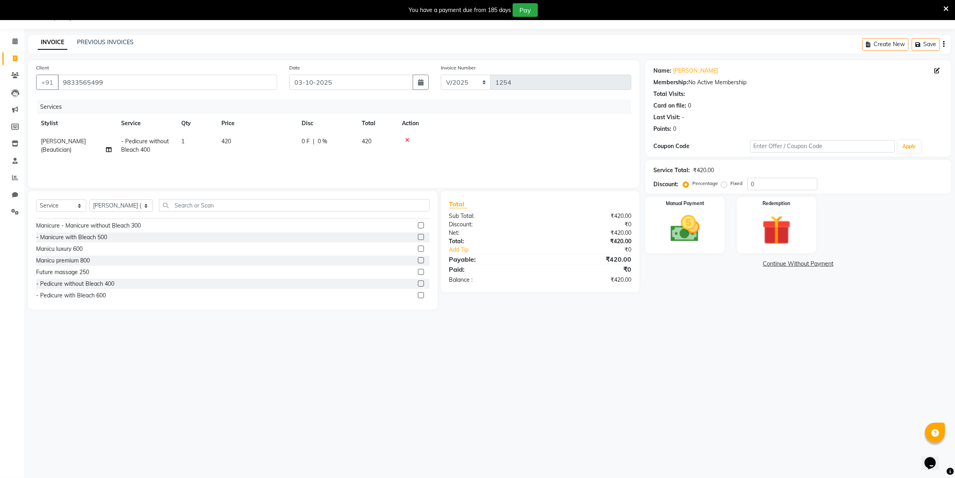
click at [528, 233] on div "Net:" at bounding box center [491, 233] width 97 height 8
click at [675, 227] on img at bounding box center [684, 228] width 49 height 35
click at [795, 263] on span "CASH" at bounding box center [793, 264] width 17 height 9
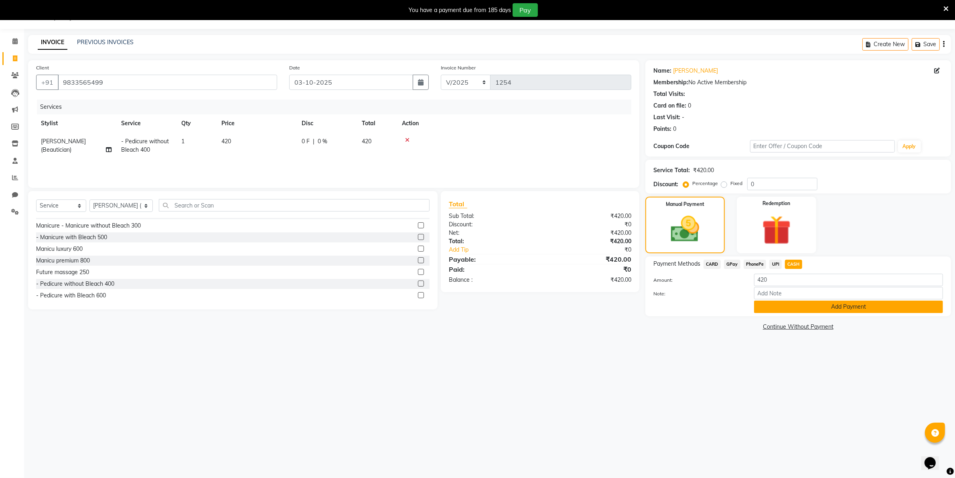
click at [808, 303] on button "Add Payment" at bounding box center [848, 306] width 189 height 12
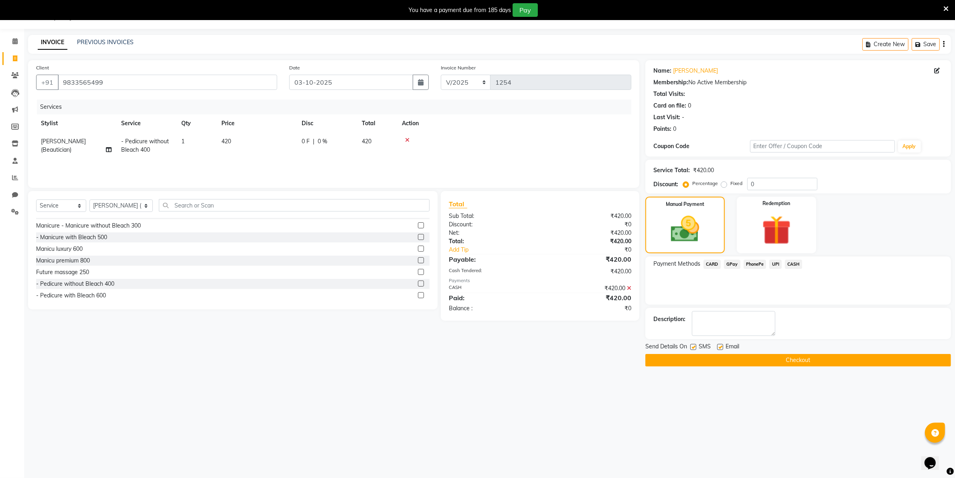
click at [767, 359] on button "Checkout" at bounding box center [799, 360] width 306 height 12
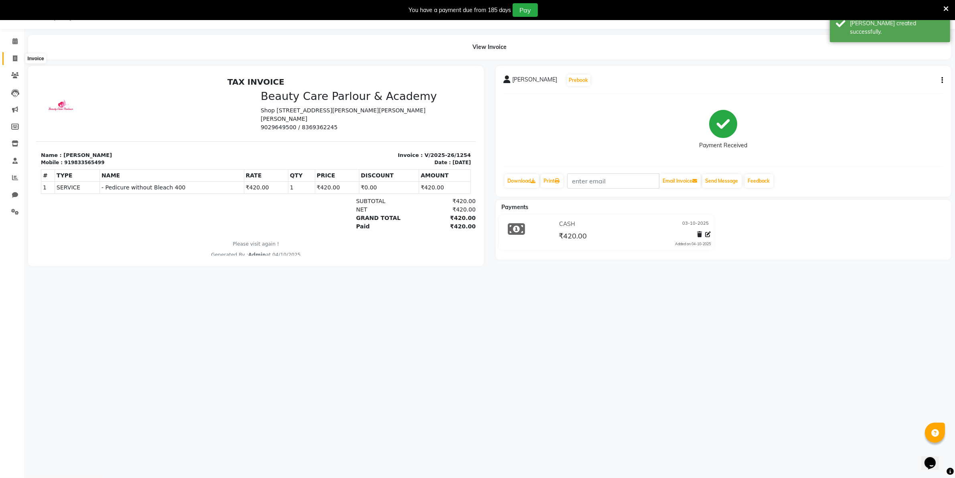
click at [13, 60] on icon at bounding box center [15, 58] width 4 height 6
select select "8049"
select select "service"
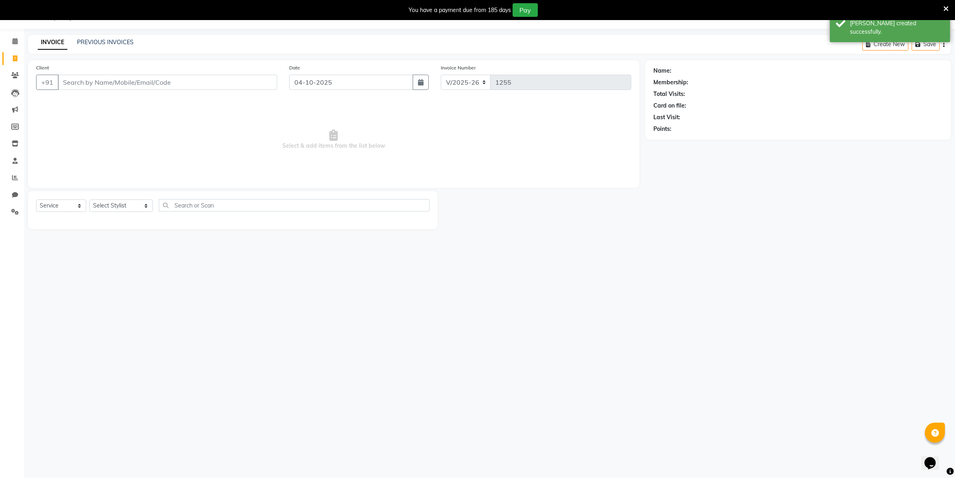
click at [63, 77] on input "Client" at bounding box center [167, 82] width 219 height 15
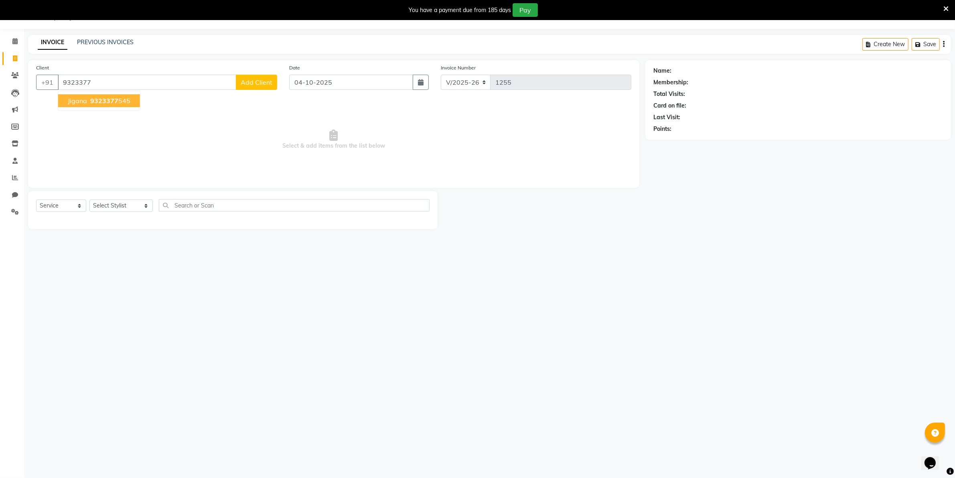
click at [120, 103] on ngb-highlight "9323377 545" at bounding box center [110, 101] width 42 height 8
type input "9323377545"
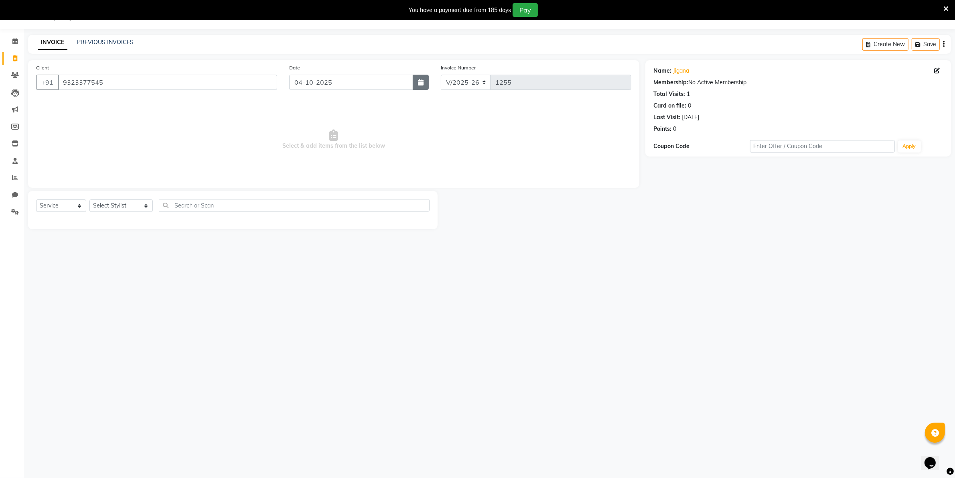
click at [418, 85] on icon "button" at bounding box center [421, 82] width 6 height 6
select select "10"
select select "2025"
click at [349, 124] on div "3" at bounding box center [349, 125] width 13 height 13
type input "03-10-2025"
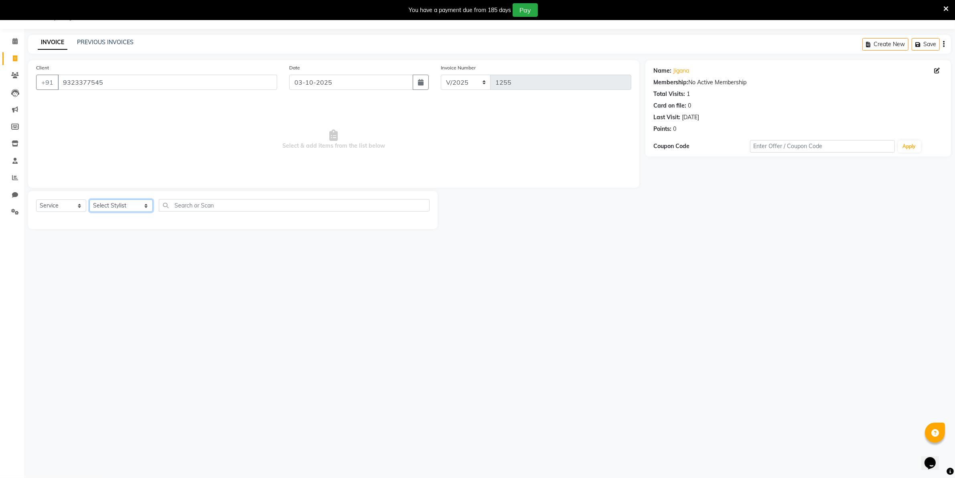
click at [124, 203] on select "Select Stylist [PERSON_NAME] [PERSON_NAME] (Beautician) [PERSON_NAME] [PERSON_N…" at bounding box center [120, 205] width 63 height 12
click at [125, 203] on select "Select Stylist [PERSON_NAME] [PERSON_NAME] (Beautician) [PERSON_NAME] [PERSON_N…" at bounding box center [120, 205] width 63 height 12
select select "76923"
click at [89, 199] on select "Select Stylist [PERSON_NAME] [PERSON_NAME] (Beautician) [PERSON_NAME] [PERSON_N…" at bounding box center [120, 205] width 63 height 12
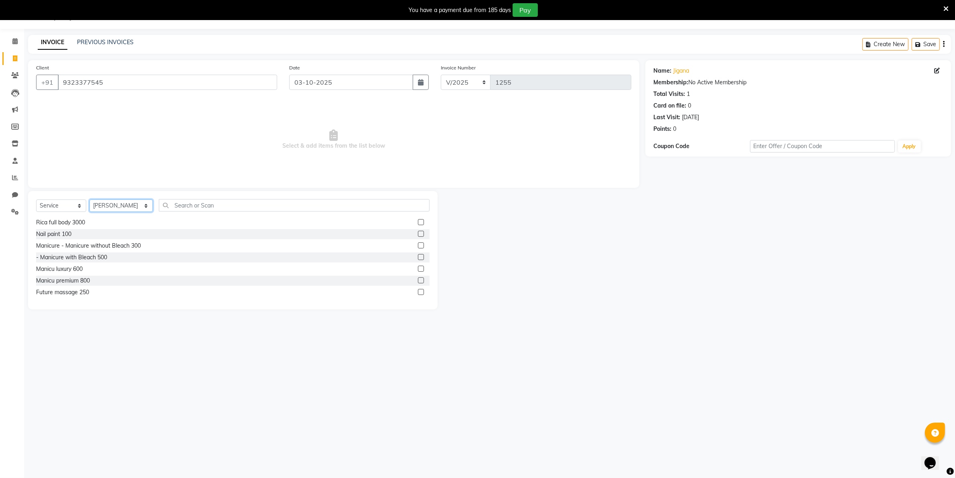
scroll to position [381, 0]
click at [418, 295] on label at bounding box center [421, 295] width 6 height 6
click at [418, 295] on input "checkbox" at bounding box center [420, 295] width 5 height 5
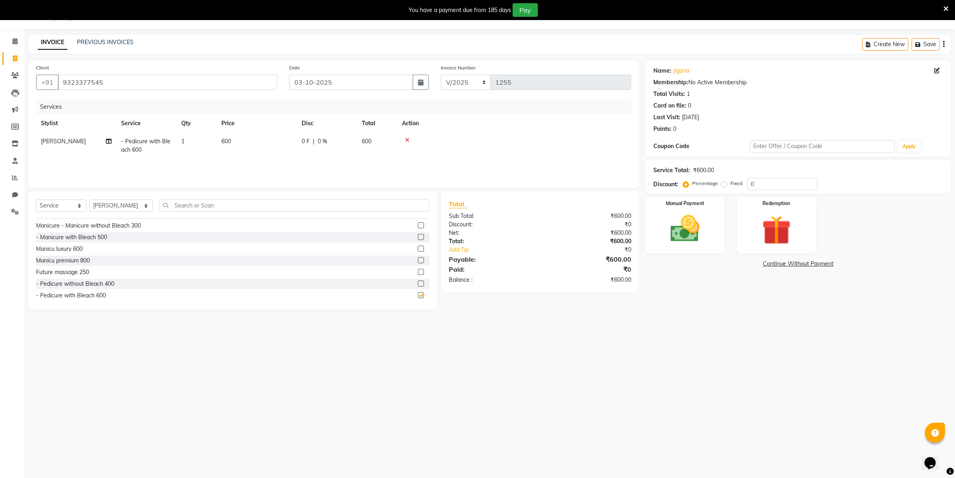
checkbox input "false"
click at [418, 273] on label at bounding box center [421, 273] width 6 height 6
click at [418, 273] on input "checkbox" at bounding box center [420, 273] width 5 height 5
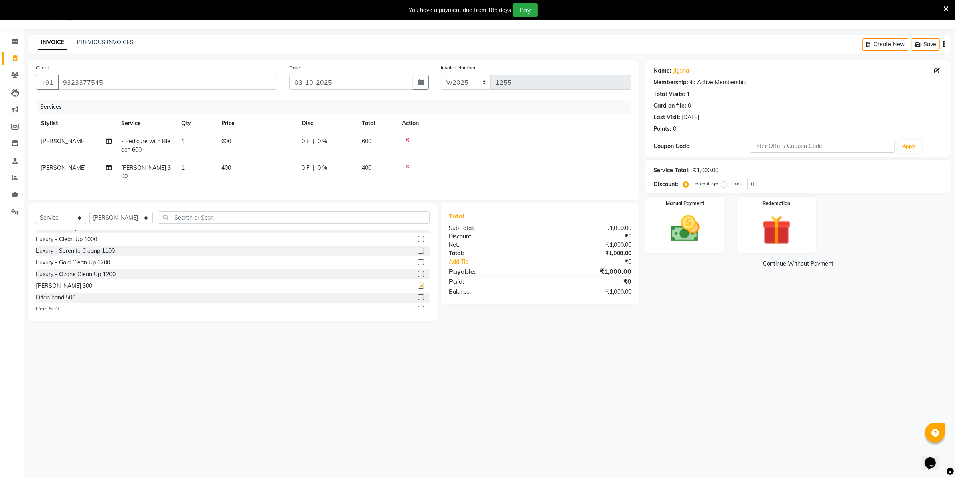
checkbox input "false"
click at [252, 168] on td "400" at bounding box center [257, 172] width 80 height 26
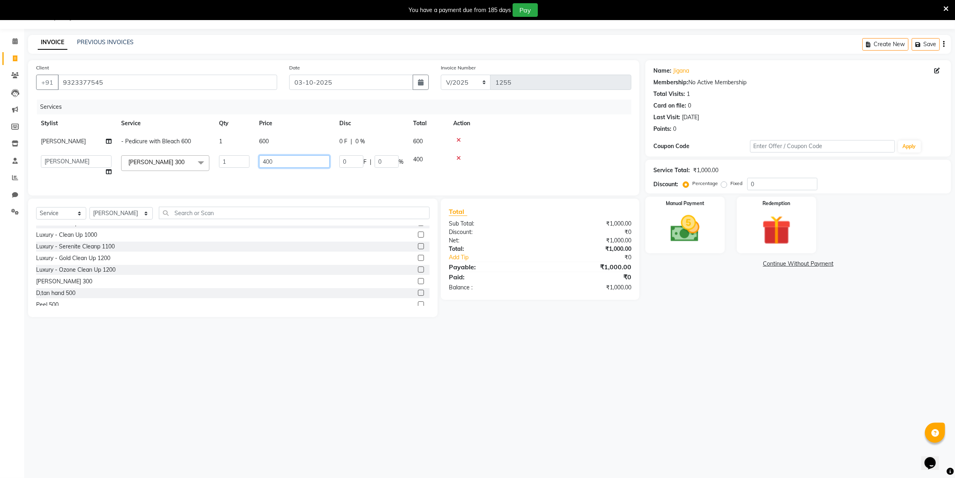
click at [282, 161] on input "400" at bounding box center [294, 161] width 71 height 12
type input "4"
type input "200"
click at [487, 171] on td at bounding box center [540, 165] width 183 height 30
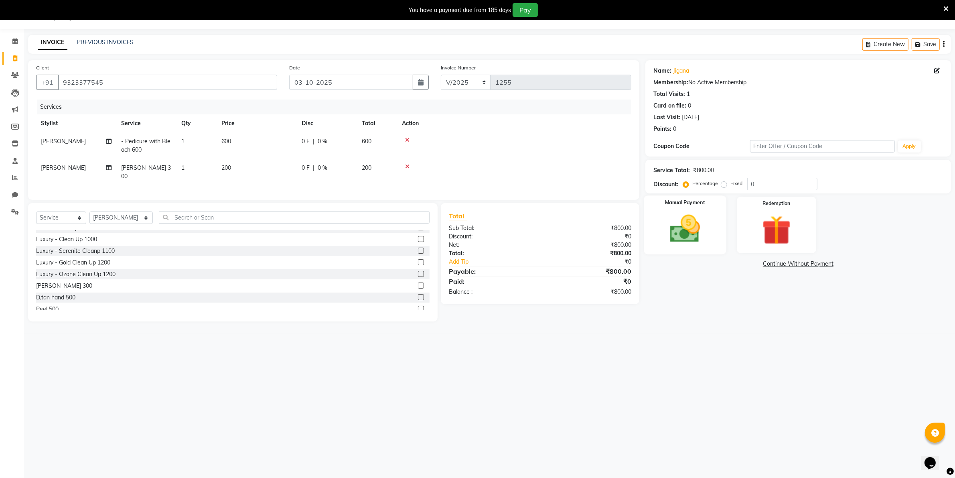
click at [680, 215] on img at bounding box center [684, 228] width 49 height 35
click at [793, 263] on span "CASH" at bounding box center [793, 264] width 17 height 9
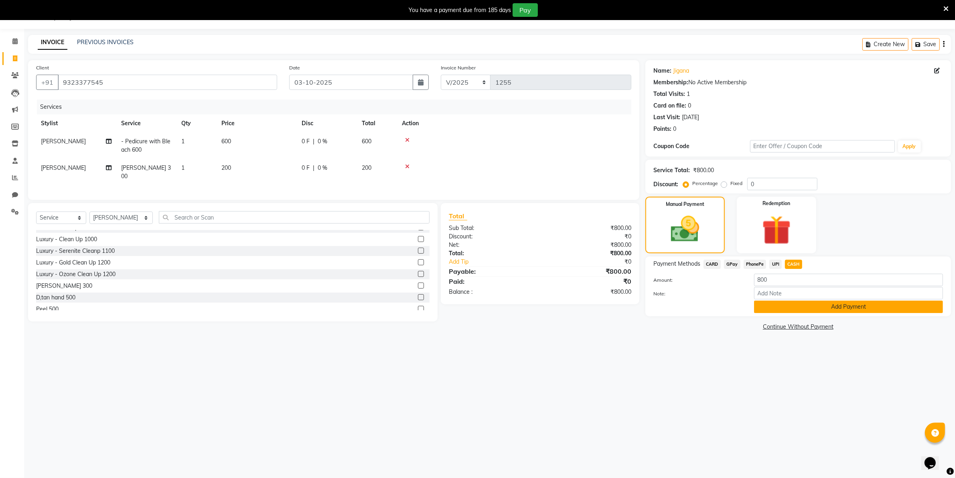
click at [812, 305] on button "Add Payment" at bounding box center [848, 306] width 189 height 12
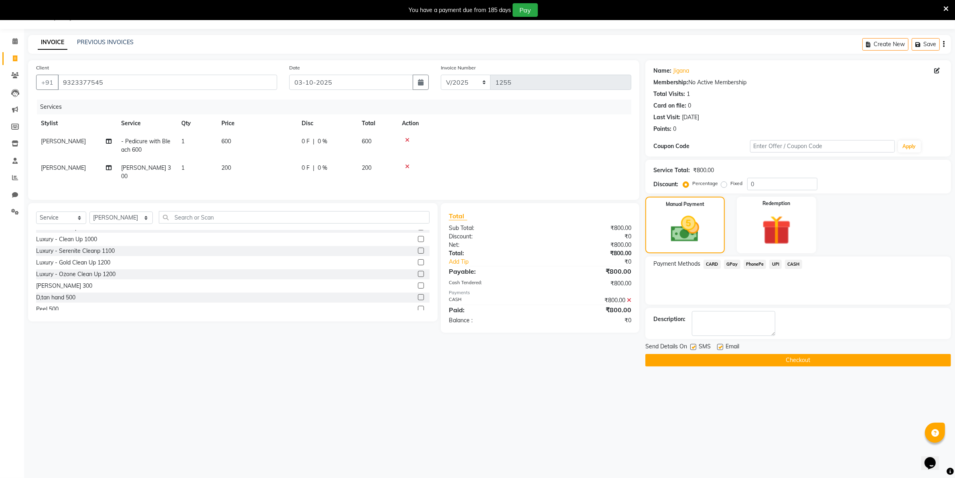
click at [816, 359] on button "Checkout" at bounding box center [799, 360] width 306 height 12
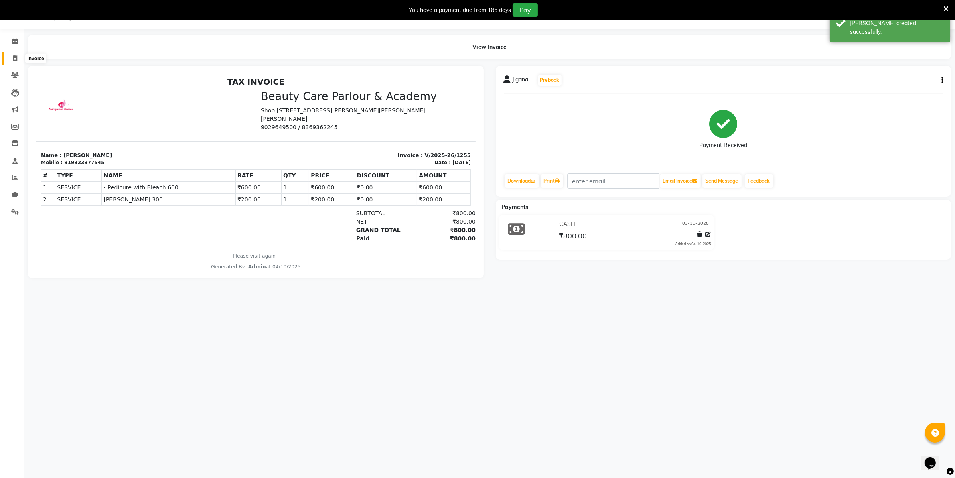
click at [13, 59] on icon at bounding box center [15, 58] width 4 height 6
select select "8049"
select select "service"
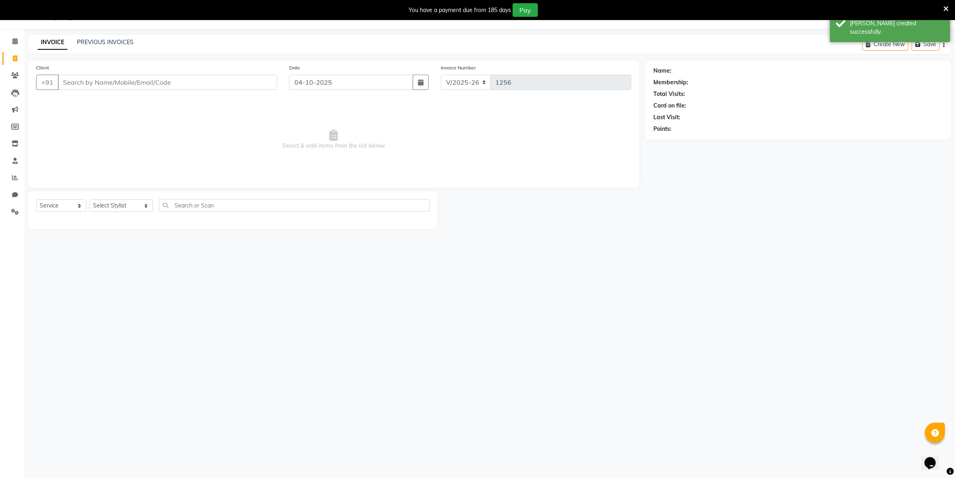
click at [65, 77] on input "Client" at bounding box center [167, 82] width 219 height 15
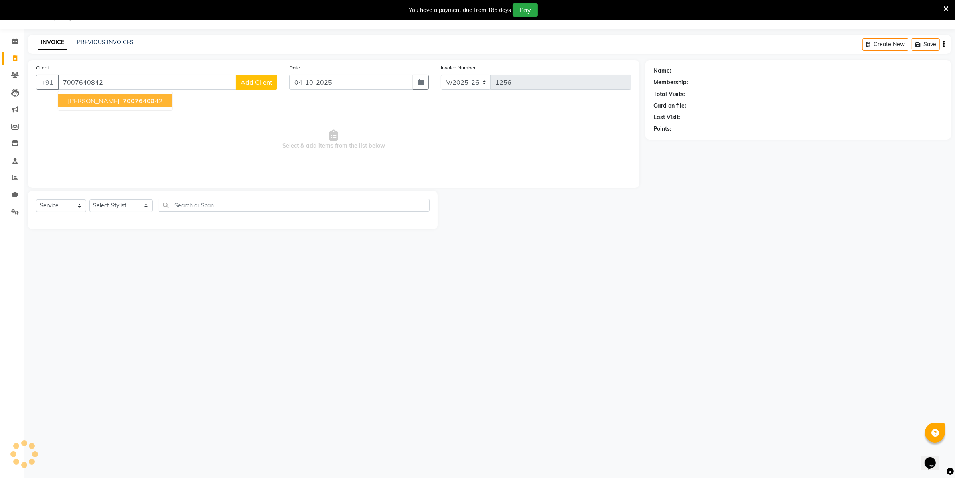
type input "7007640842"
click at [79, 102] on span "[PERSON_NAME]" at bounding box center [94, 101] width 52 height 8
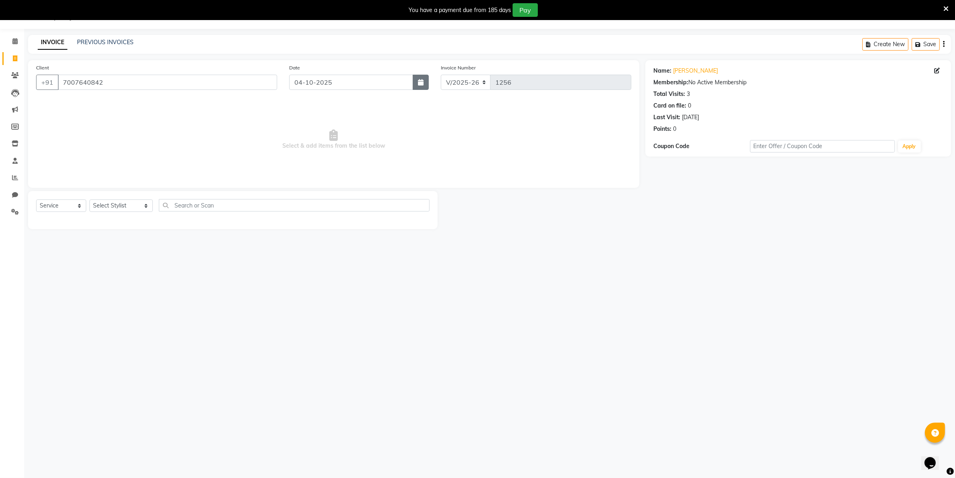
click at [420, 85] on icon "button" at bounding box center [421, 82] width 6 height 6
select select "10"
select select "2025"
click at [350, 127] on div "3" at bounding box center [349, 125] width 13 height 13
type input "03-10-2025"
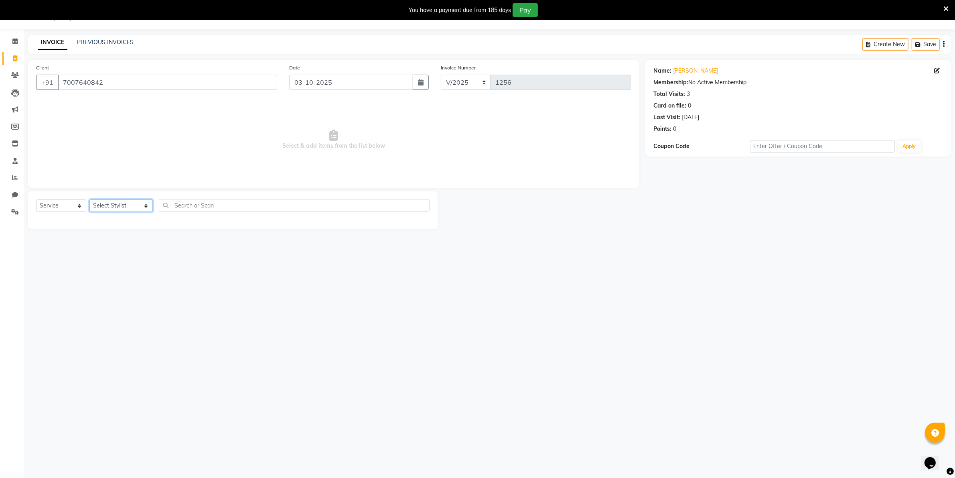
click at [128, 203] on select "Select Stylist [PERSON_NAME] [PERSON_NAME] (Beautician) [PERSON_NAME] [PERSON_N…" at bounding box center [120, 205] width 63 height 12
select select "72763"
click at [89, 199] on select "Select Stylist [PERSON_NAME] [PERSON_NAME] (Beautician) [PERSON_NAME] [PERSON_N…" at bounding box center [120, 205] width 63 height 12
click at [418, 221] on label at bounding box center [421, 222] width 6 height 6
click at [418, 221] on input "checkbox" at bounding box center [420, 222] width 5 height 5
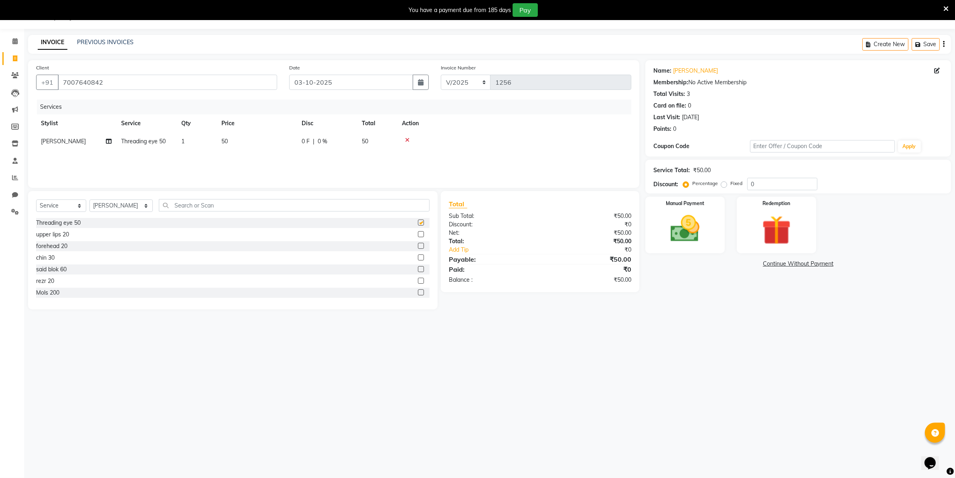
checkbox input "false"
click at [673, 233] on img at bounding box center [684, 228] width 49 height 35
click at [794, 262] on span "CASH" at bounding box center [793, 264] width 17 height 9
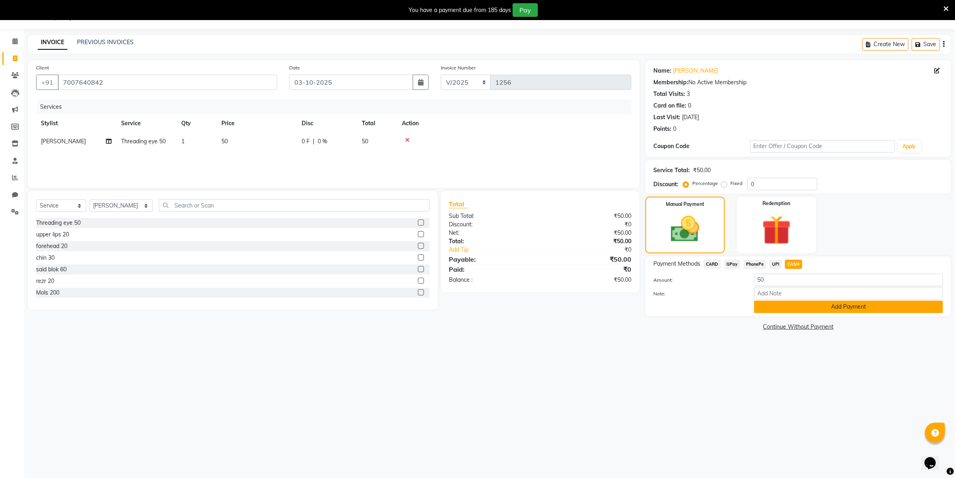
click at [787, 306] on button "Add Payment" at bounding box center [848, 306] width 189 height 12
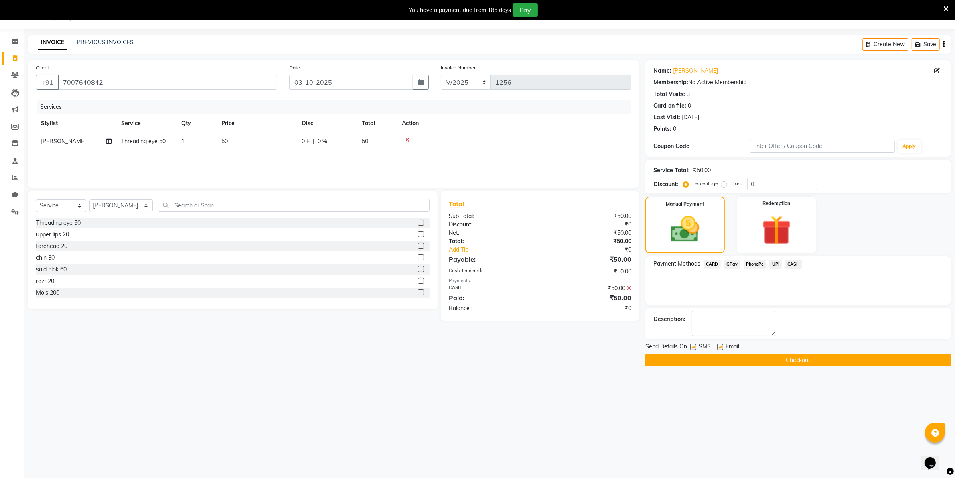
click at [801, 357] on button "Checkout" at bounding box center [799, 360] width 306 height 12
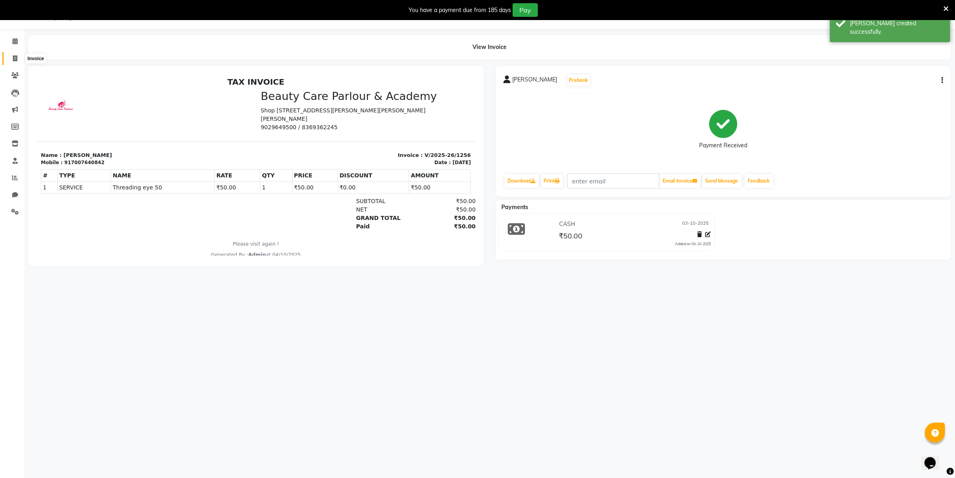
click at [13, 57] on icon at bounding box center [15, 58] width 4 height 6
select select "8049"
select select "service"
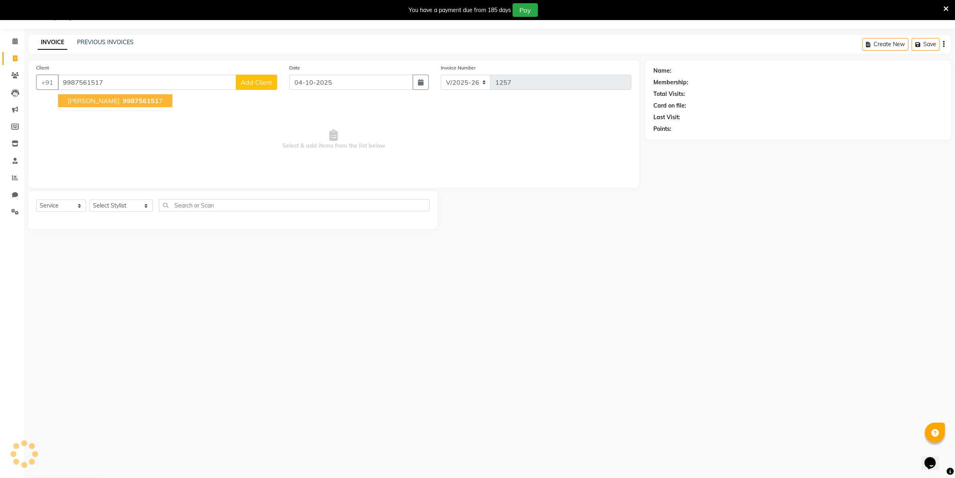
type input "9987561517"
click at [123, 101] on span "998756151" at bounding box center [141, 101] width 36 height 8
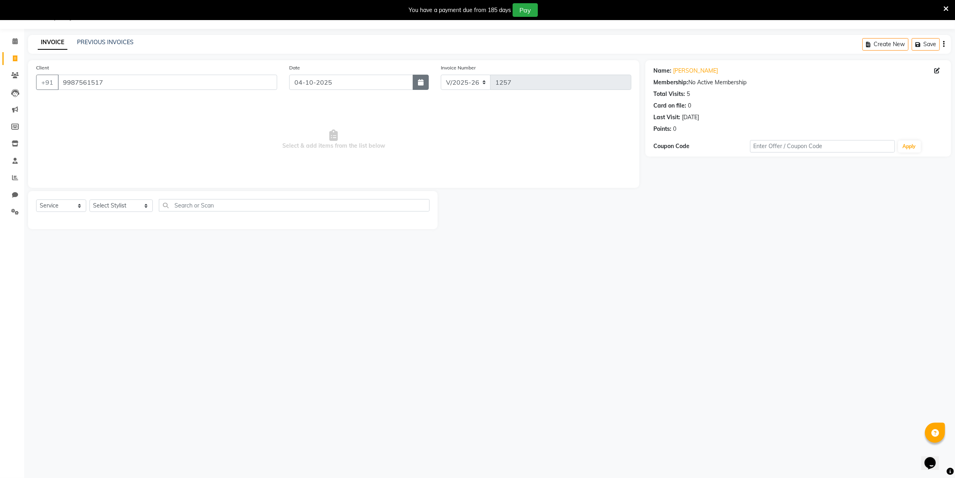
click at [420, 83] on icon "button" at bounding box center [421, 82] width 6 height 6
select select "10"
select select "2025"
click at [348, 124] on div "3" at bounding box center [349, 125] width 13 height 13
type input "03-10-2025"
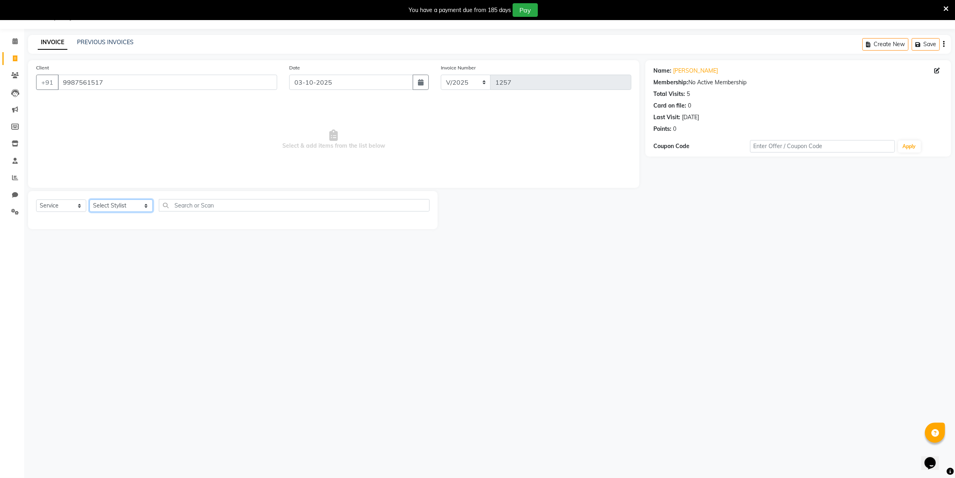
click at [121, 203] on select "Select Stylist [PERSON_NAME] [PERSON_NAME] (Beautician) [PERSON_NAME] [PERSON_N…" at bounding box center [120, 205] width 63 height 12
select select "72763"
click at [89, 199] on select "Select Stylist [PERSON_NAME] [PERSON_NAME] (Beautician) [PERSON_NAME] [PERSON_N…" at bounding box center [120, 205] width 63 height 12
click at [15, 43] on icon at bounding box center [14, 41] width 5 height 6
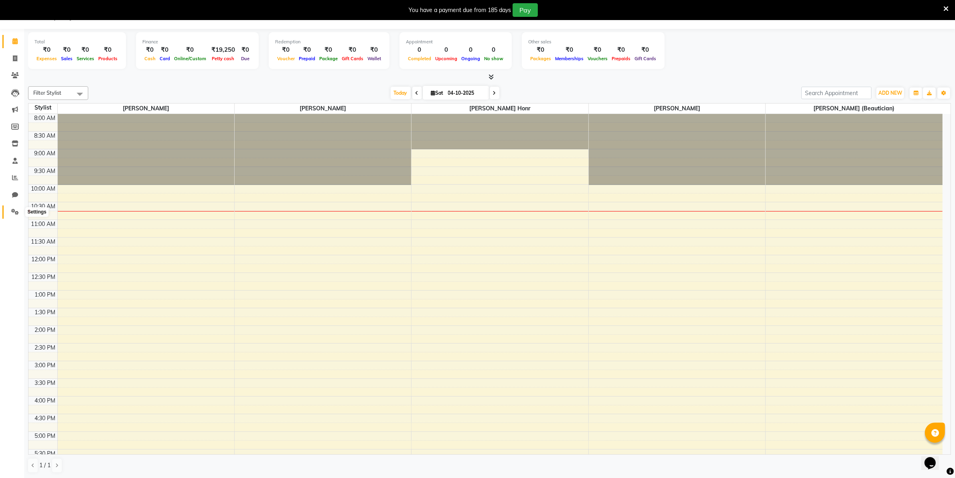
click at [13, 210] on icon at bounding box center [15, 212] width 8 height 6
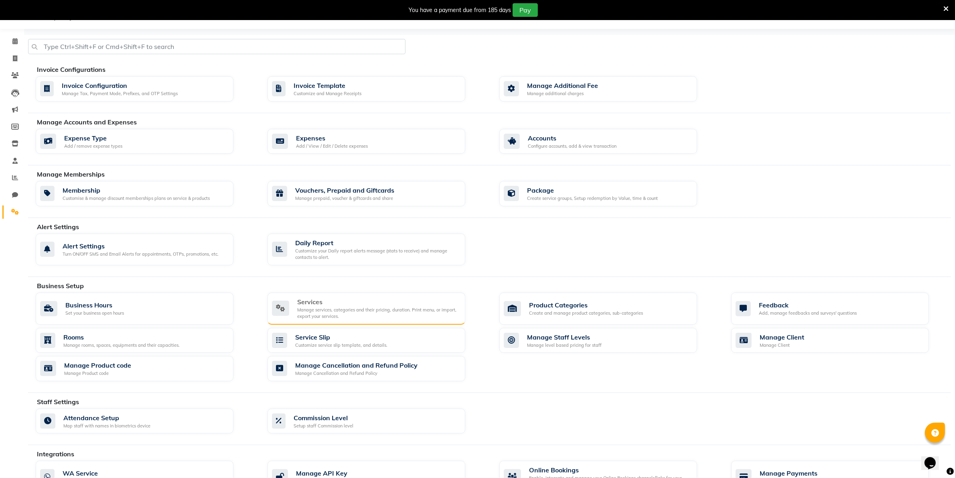
click at [320, 309] on div "Manage services, categories and their pricing, duration. Print menu, or import,…" at bounding box center [378, 313] width 162 height 13
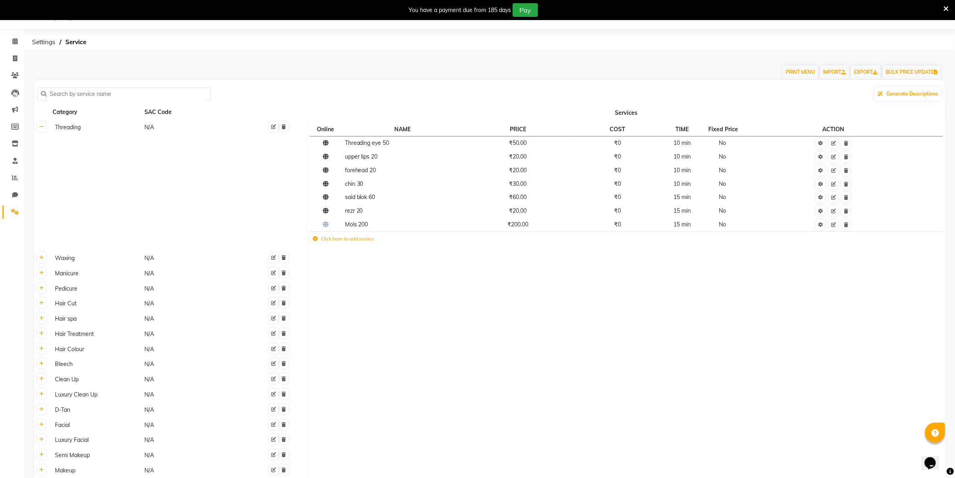
click at [52, 92] on input "text" at bounding box center [127, 94] width 160 height 12
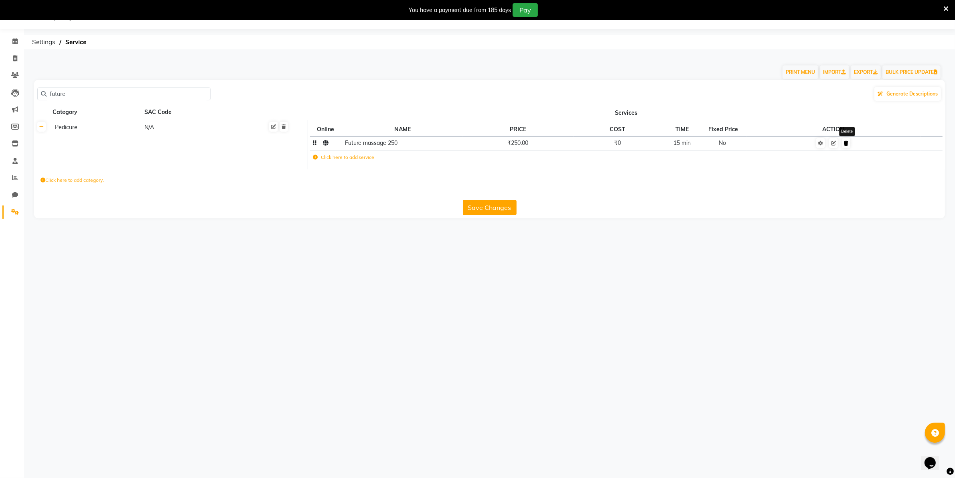
type input "future"
click at [847, 143] on icon at bounding box center [846, 143] width 4 height 5
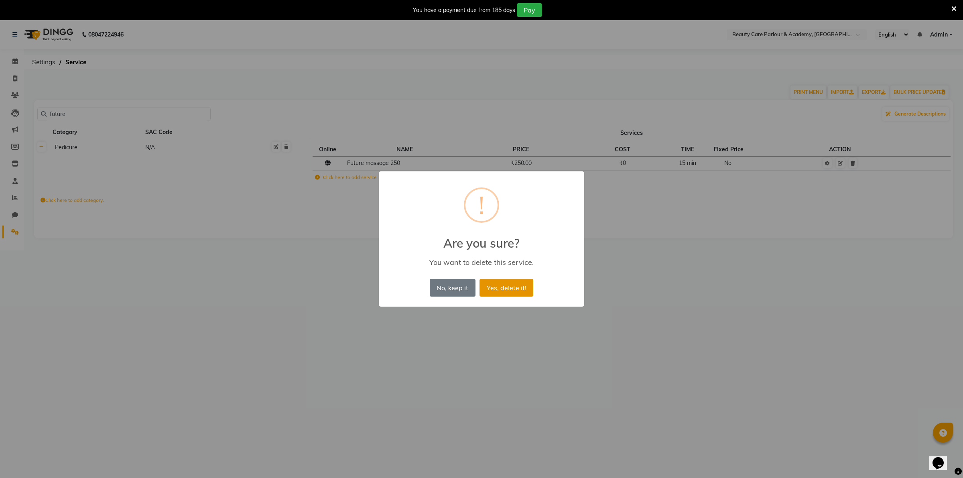
click at [516, 289] on button "Yes, delete it!" at bounding box center [506, 288] width 54 height 18
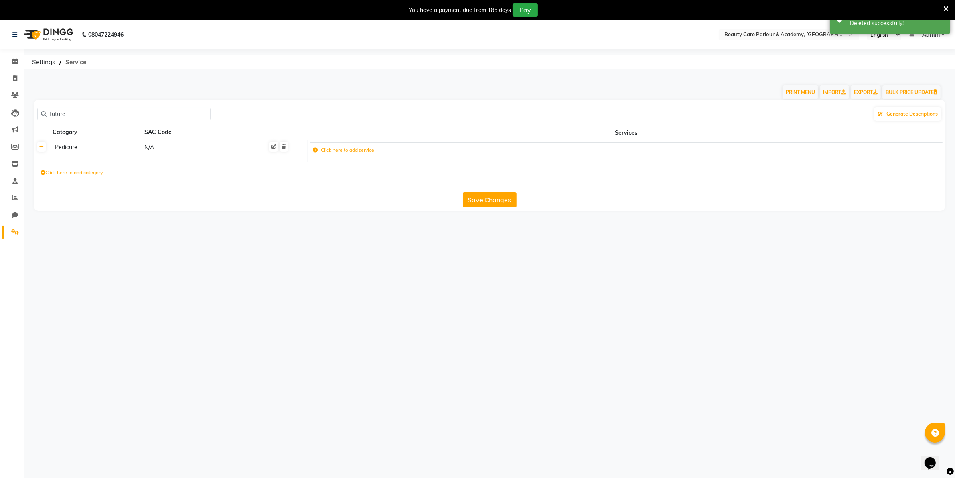
click at [71, 61] on span "Service" at bounding box center [75, 62] width 29 height 14
click at [41, 63] on span "Settings" at bounding box center [43, 62] width 31 height 14
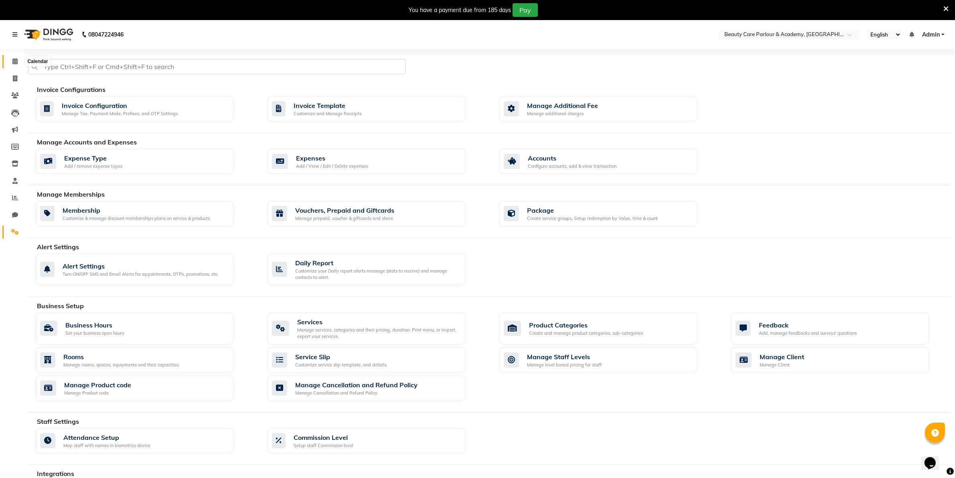
click at [15, 62] on icon at bounding box center [14, 61] width 5 height 6
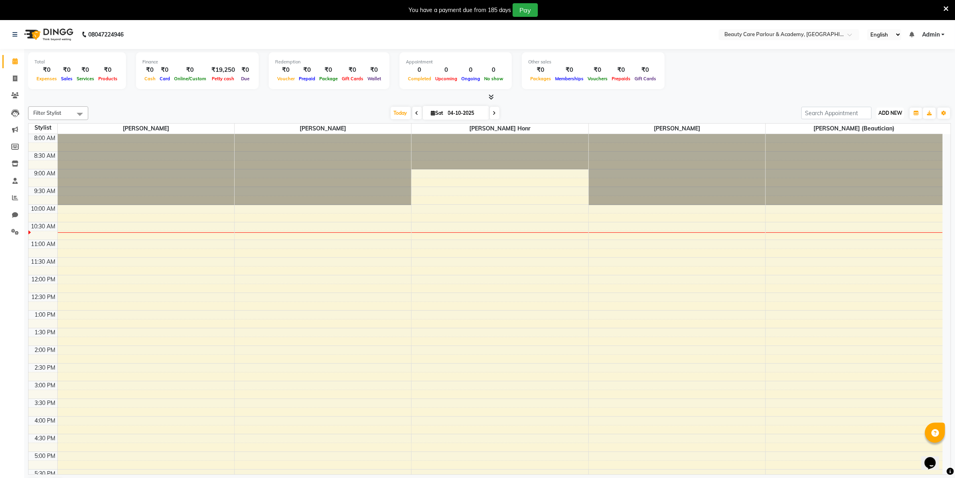
click at [888, 112] on span "ADD NEW" at bounding box center [891, 113] width 24 height 6
click at [14, 231] on icon at bounding box center [15, 232] width 8 height 6
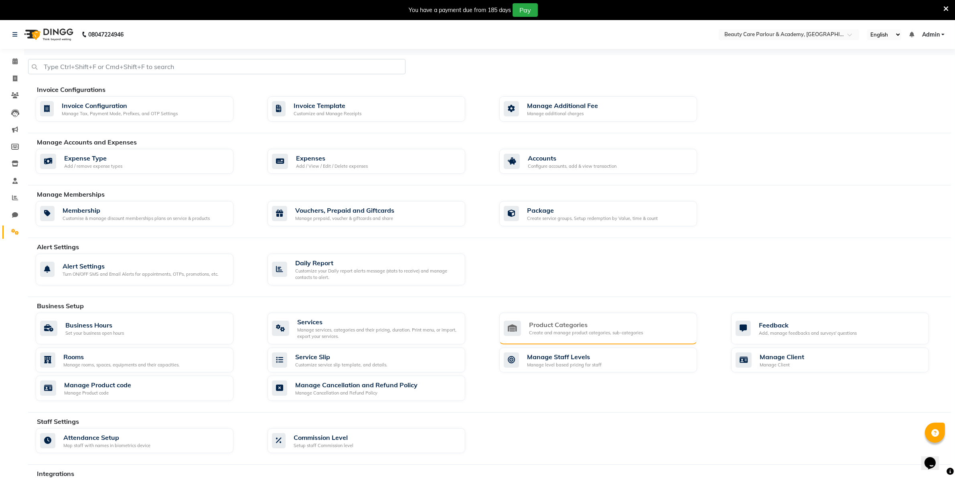
click at [558, 328] on div "Product Categories" at bounding box center [586, 325] width 114 height 10
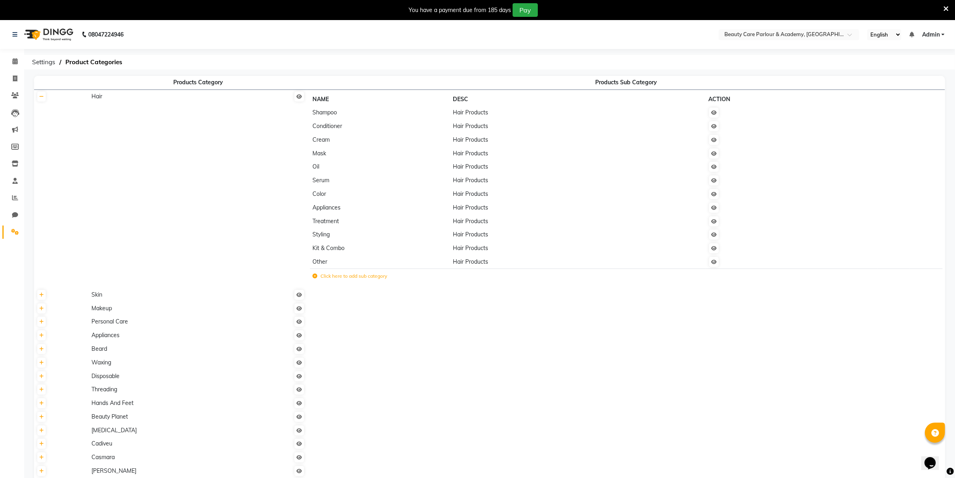
click at [329, 117] on td "Shampoo" at bounding box center [380, 113] width 140 height 14
click at [328, 115] on span "Shampoo" at bounding box center [325, 112] width 24 height 7
click at [87, 60] on span "Product Categories" at bounding box center [93, 62] width 65 height 14
click at [41, 102] on th at bounding box center [61, 188] width 55 height 198
click at [41, 95] on icon at bounding box center [41, 96] width 4 height 5
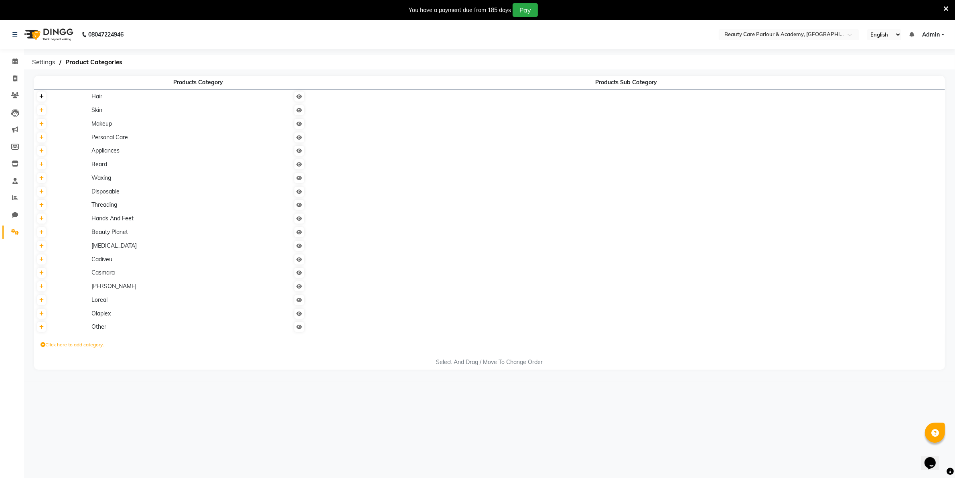
click at [41, 96] on icon at bounding box center [41, 96] width 4 height 5
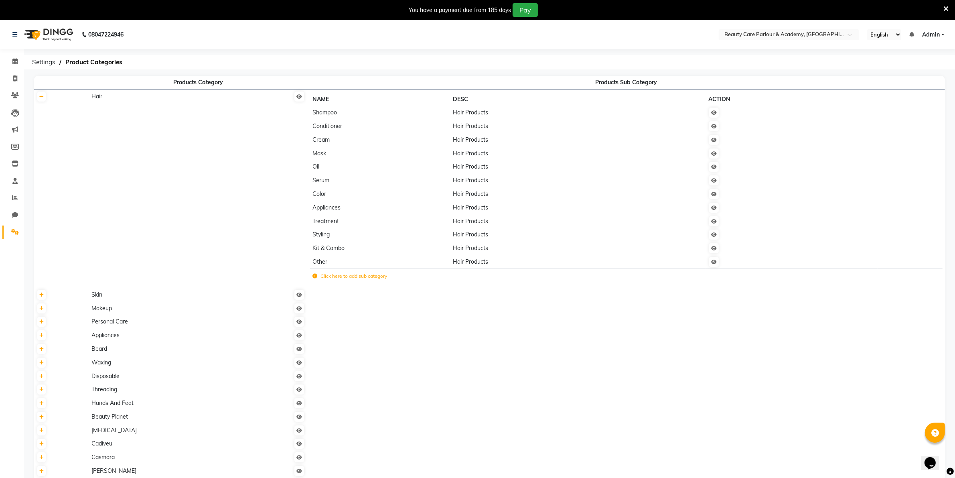
click at [326, 117] on td "Shampoo" at bounding box center [380, 113] width 140 height 14
click at [304, 116] on td "Hair" at bounding box center [198, 188] width 218 height 198
click at [14, 163] on icon at bounding box center [15, 163] width 7 height 6
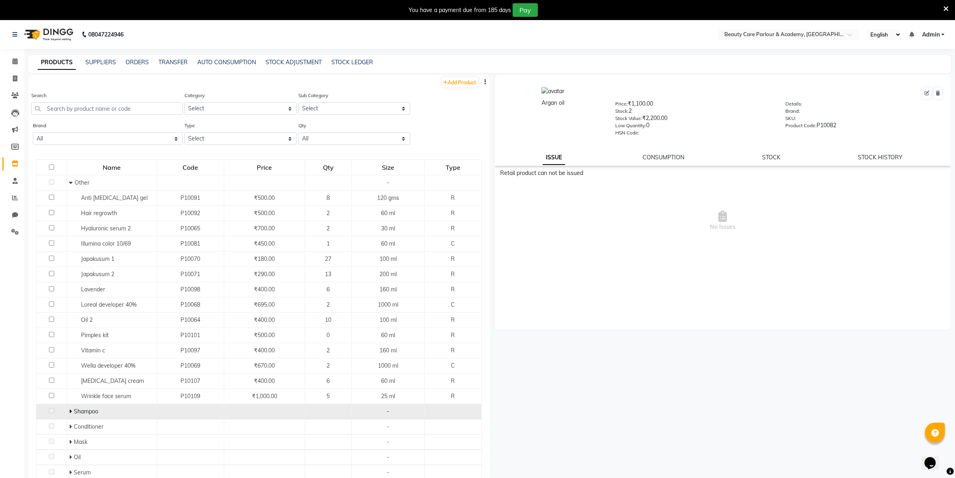
click at [85, 410] on span "Shampoo" at bounding box center [86, 411] width 24 height 7
click at [89, 412] on span "Shampoo" at bounding box center [86, 411] width 24 height 7
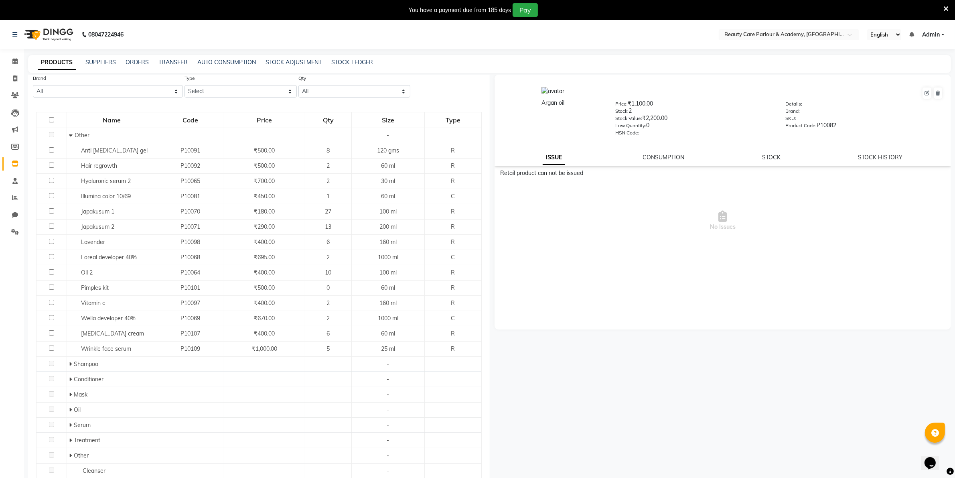
scroll to position [49, 0]
click at [109, 361] on div "Shampoo" at bounding box center [112, 362] width 86 height 8
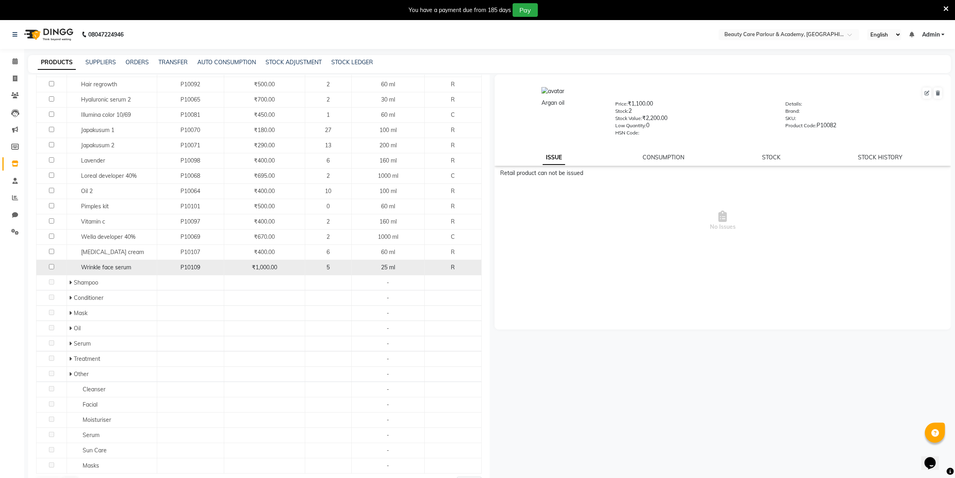
scroll to position [137, 0]
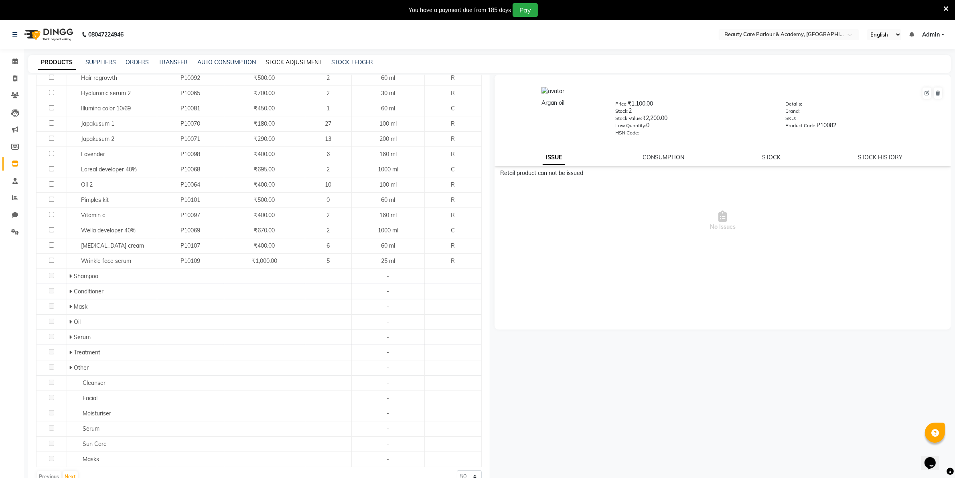
click at [287, 61] on link "STOCK ADJUSTMENT" at bounding box center [294, 62] width 56 height 7
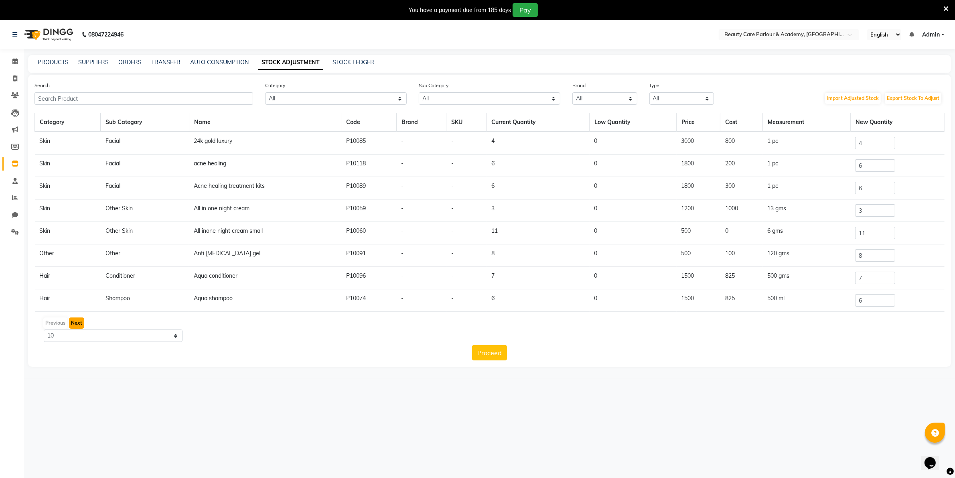
click at [75, 320] on button "Next" at bounding box center [76, 322] width 15 height 11
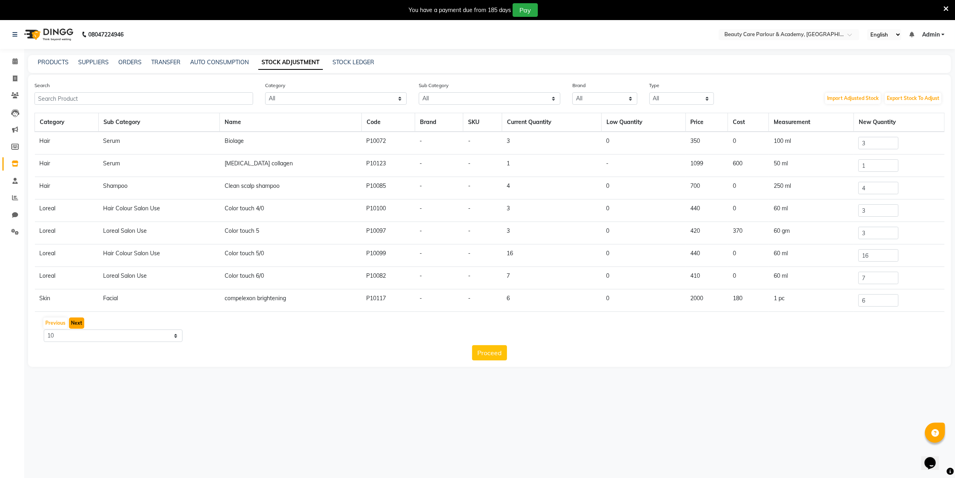
click at [75, 320] on button "Next" at bounding box center [76, 322] width 15 height 11
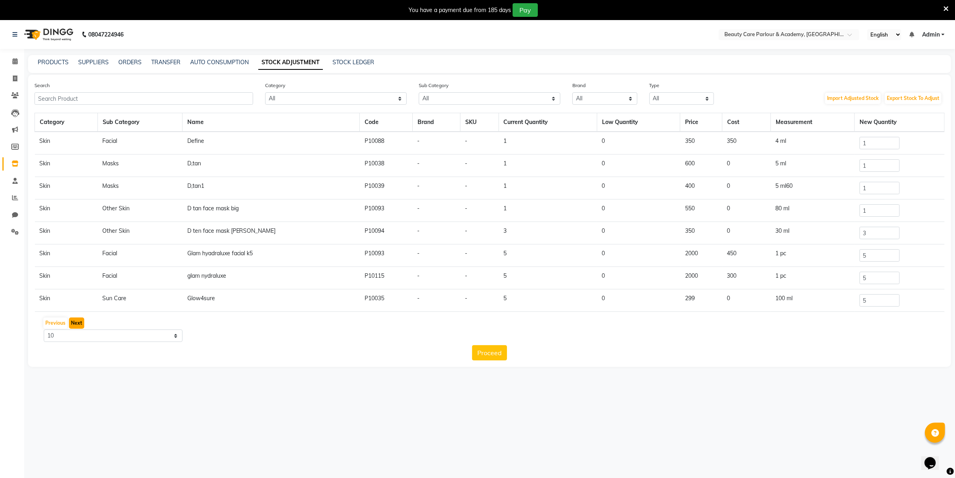
click at [75, 320] on button "Next" at bounding box center [76, 322] width 15 height 11
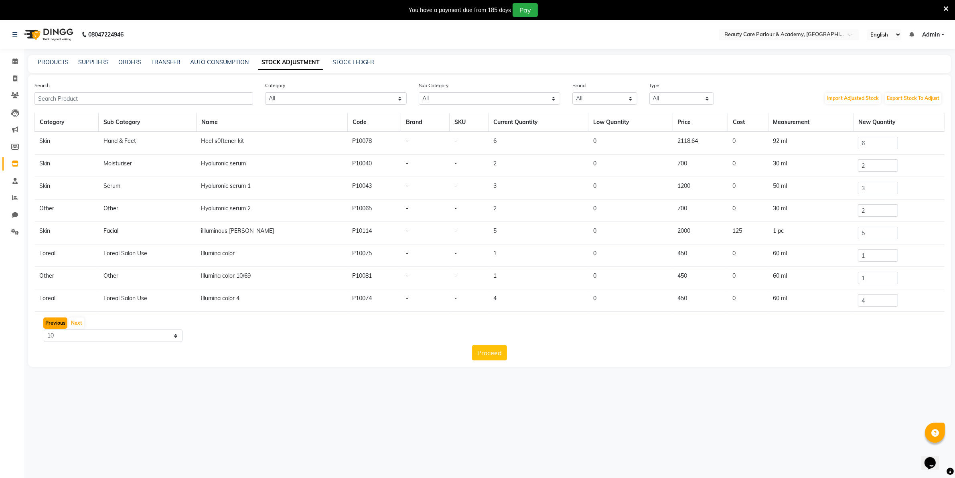
click at [53, 323] on button "Previous" at bounding box center [55, 322] width 24 height 11
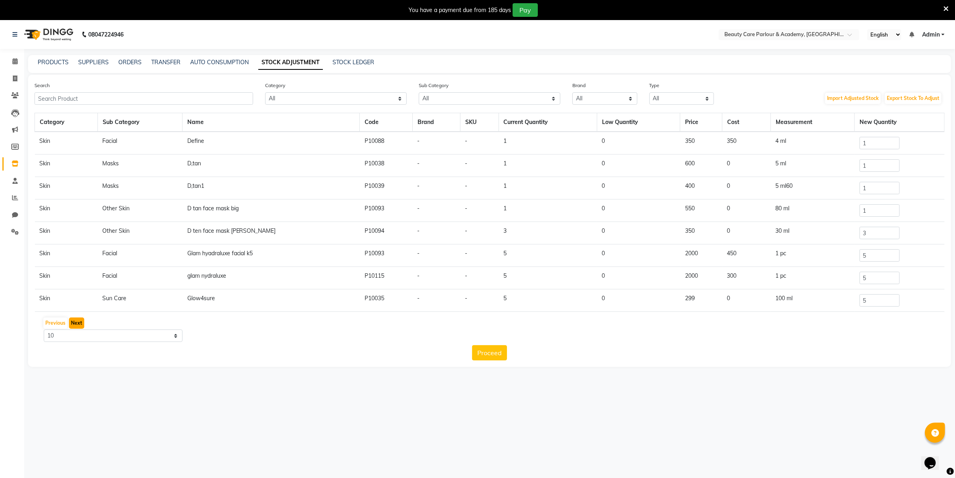
click at [77, 322] on button "Next" at bounding box center [76, 322] width 15 height 11
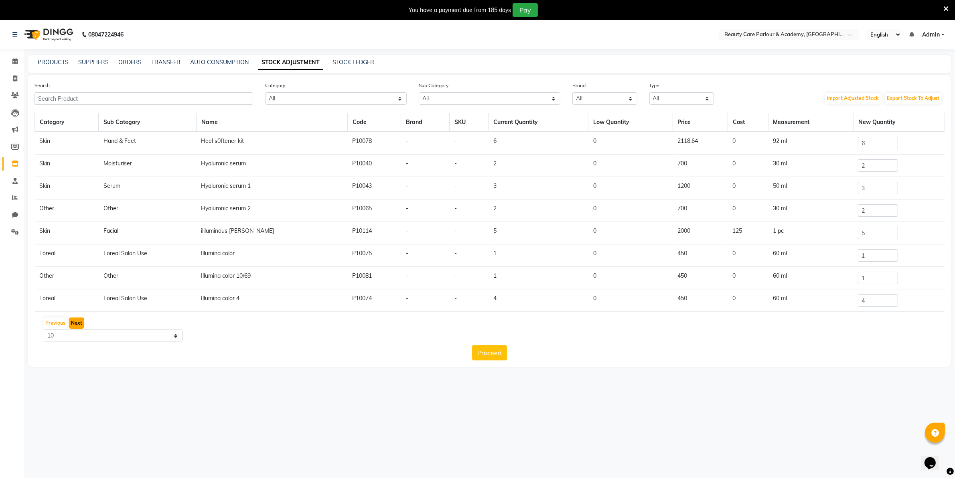
click at [77, 322] on button "Next" at bounding box center [76, 322] width 15 height 11
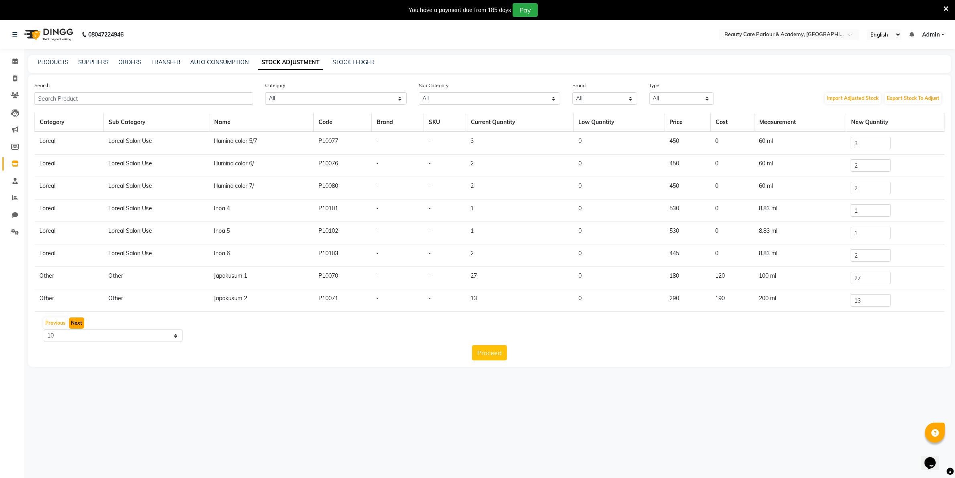
click at [77, 322] on button "Next" at bounding box center [76, 322] width 15 height 11
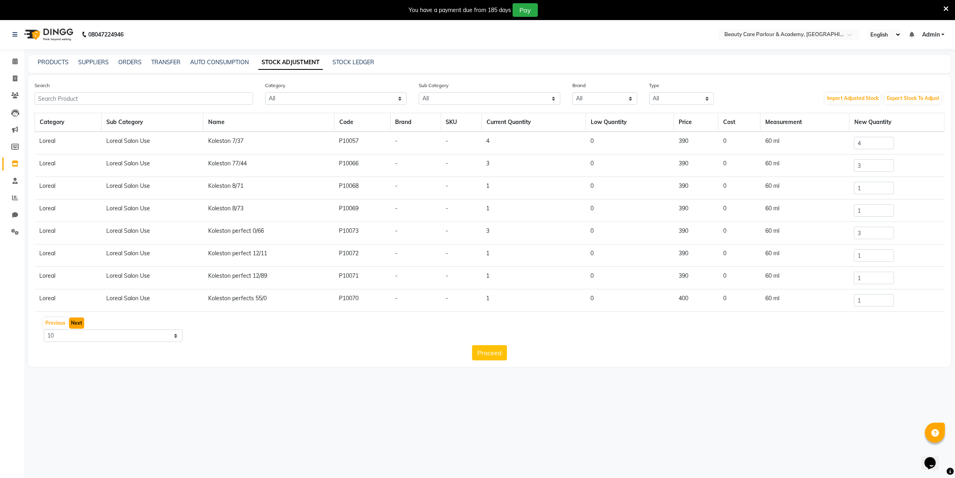
click at [77, 322] on button "Next" at bounding box center [76, 322] width 15 height 11
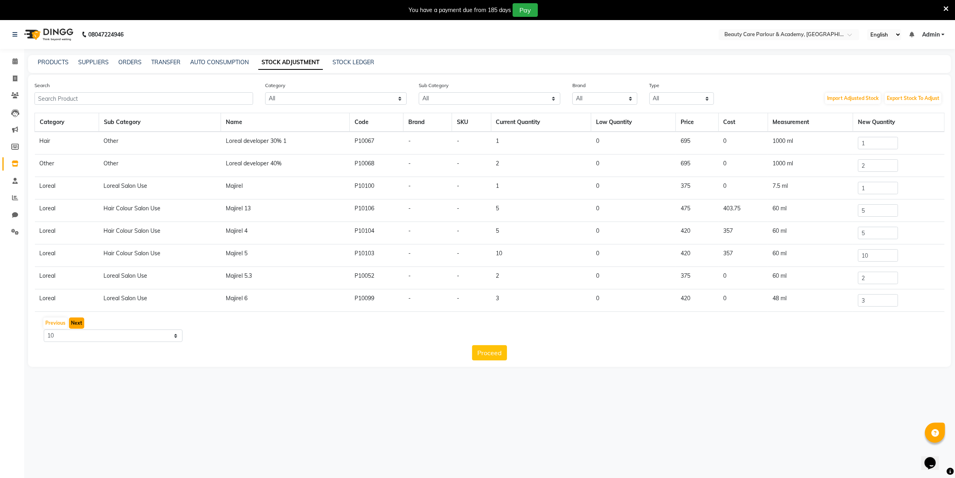
click at [77, 322] on button "Next" at bounding box center [76, 322] width 15 height 11
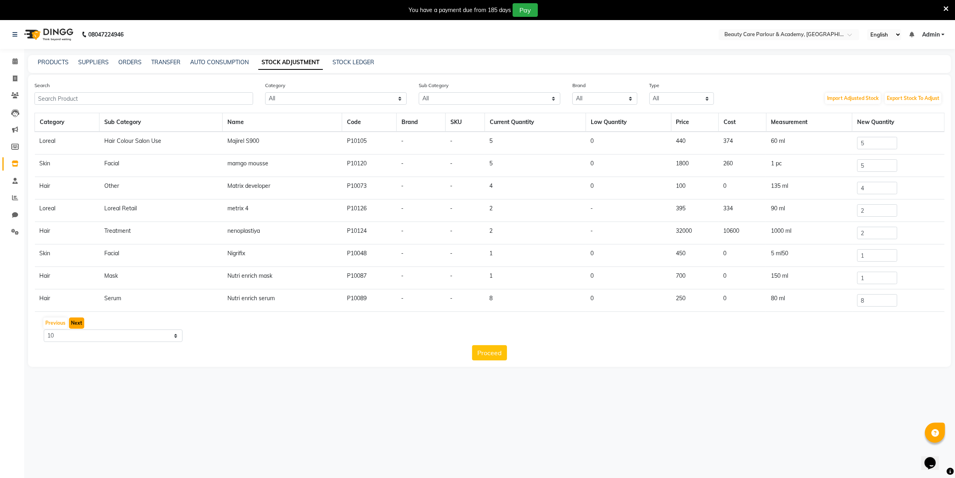
click at [77, 322] on button "Next" at bounding box center [76, 322] width 15 height 11
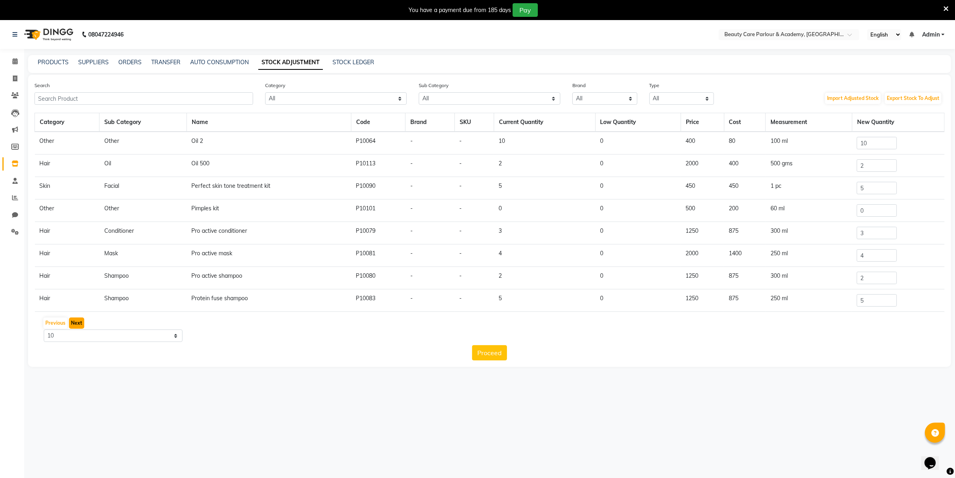
click at [77, 322] on button "Next" at bounding box center [76, 322] width 15 height 11
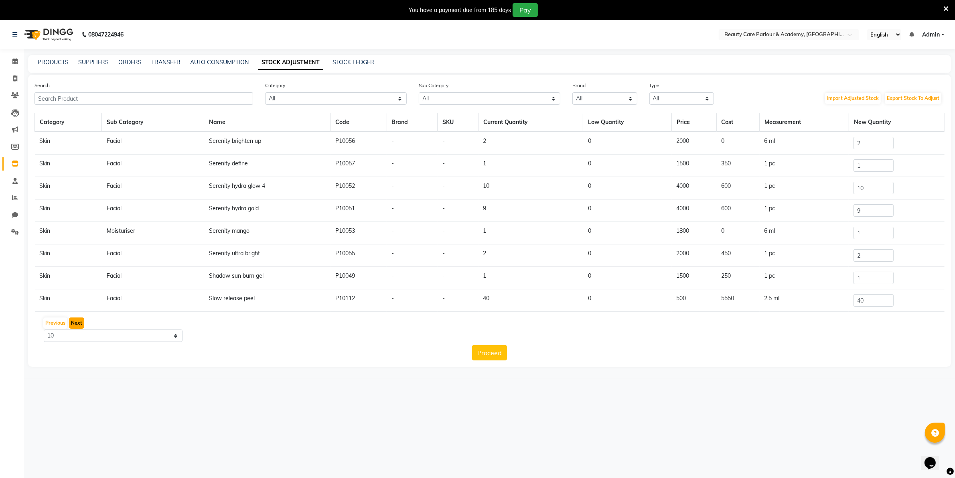
click at [77, 322] on button "Next" at bounding box center [76, 322] width 15 height 11
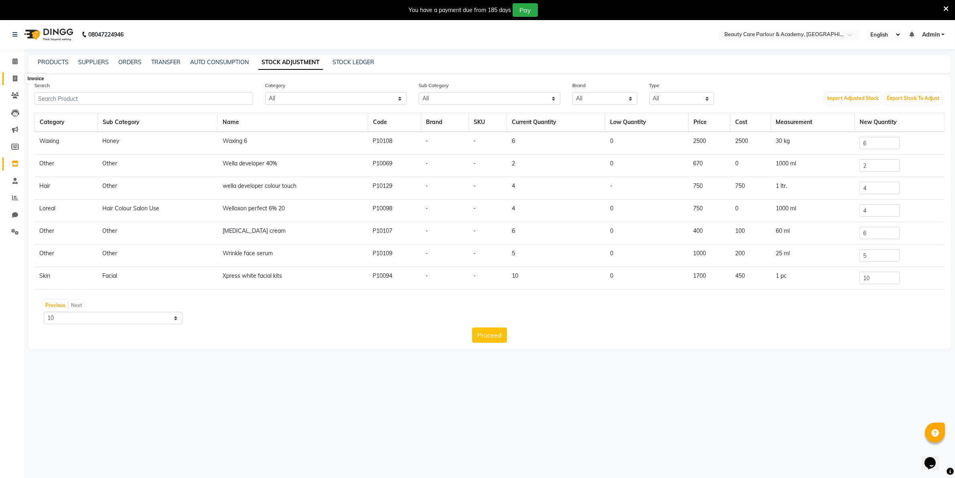
click at [15, 78] on icon at bounding box center [15, 78] width 4 height 6
select select "service"
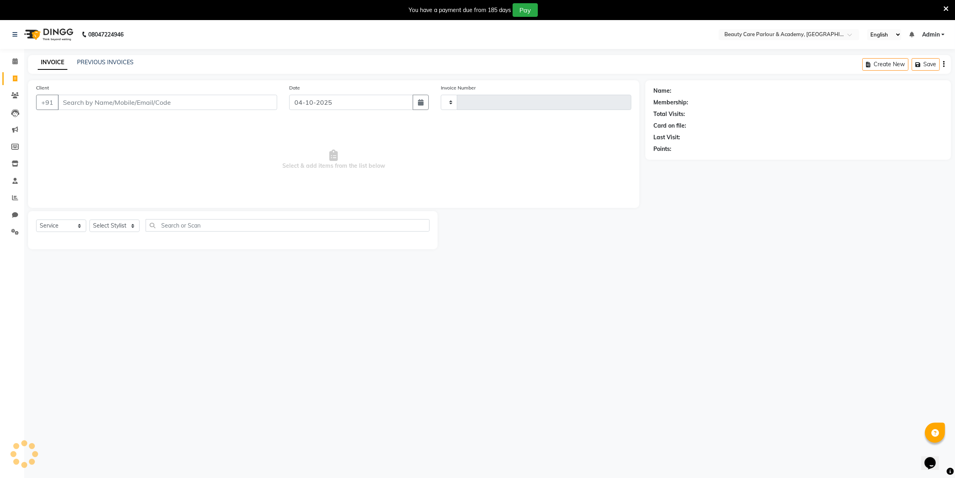
type input "1257"
select select "8049"
click at [89, 61] on link "PREVIOUS INVOICES" at bounding box center [105, 62] width 57 height 7
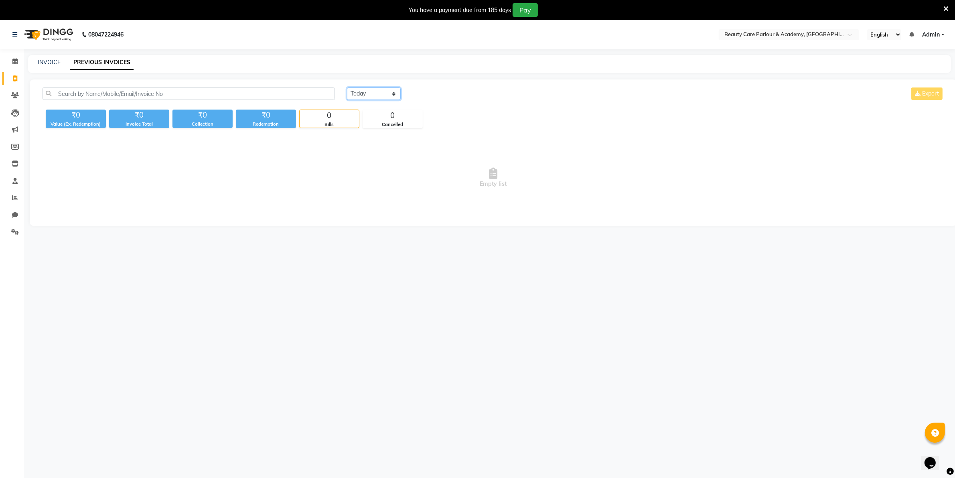
click at [362, 94] on select "[DATE] [DATE] Custom Range" at bounding box center [374, 93] width 54 height 12
select select "yesterday"
click at [347, 87] on select "[DATE] [DATE] Custom Range" at bounding box center [374, 93] width 54 height 12
